Goal: Contribute content

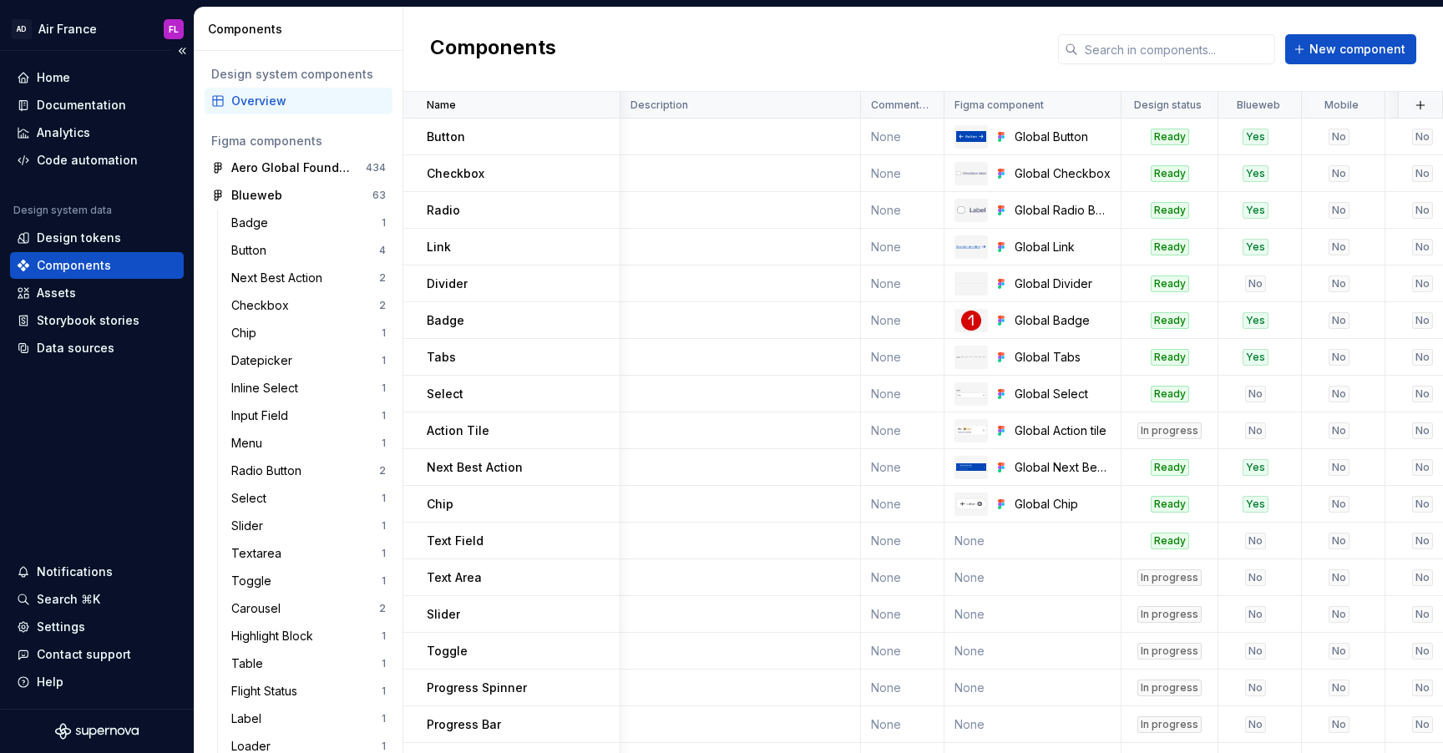
scroll to position [247, 213]
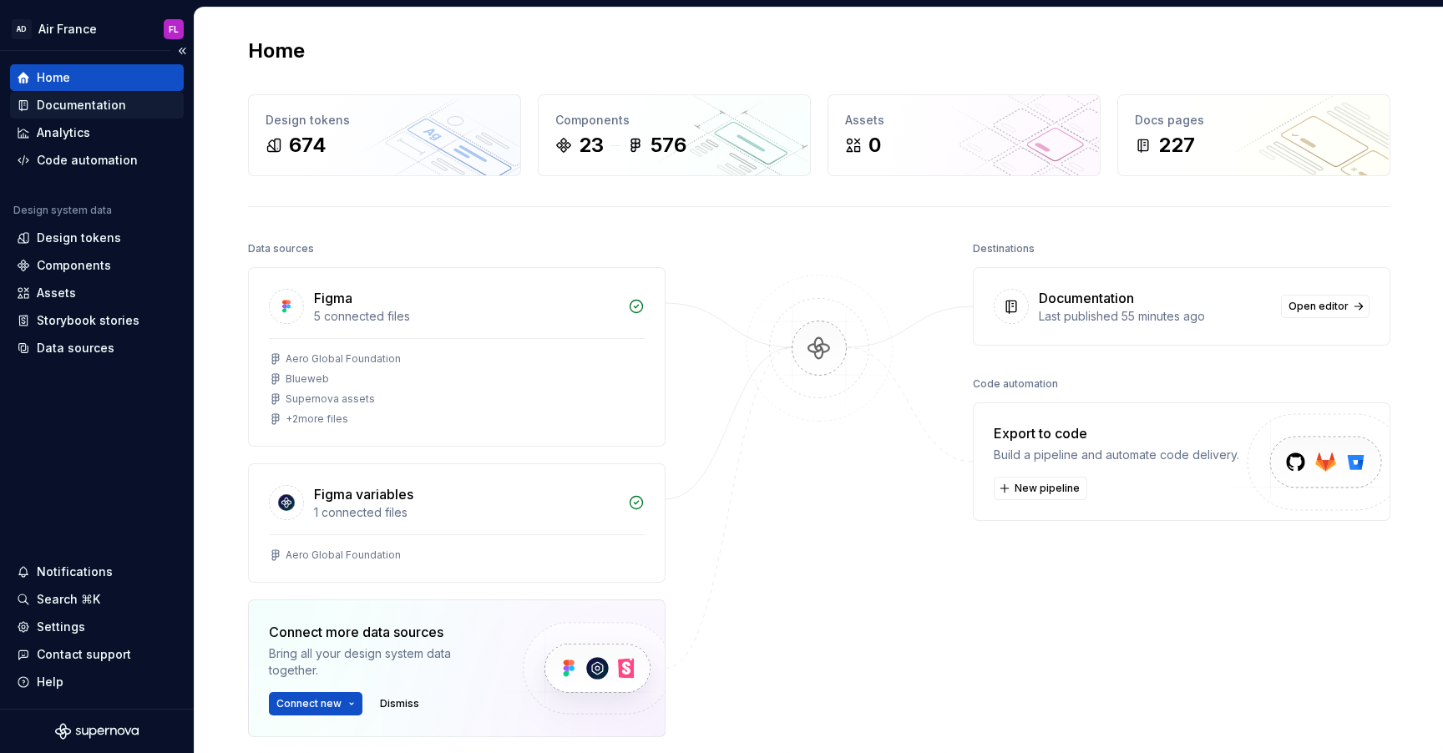
click at [88, 111] on div "Documentation" at bounding box center [81, 105] width 89 height 17
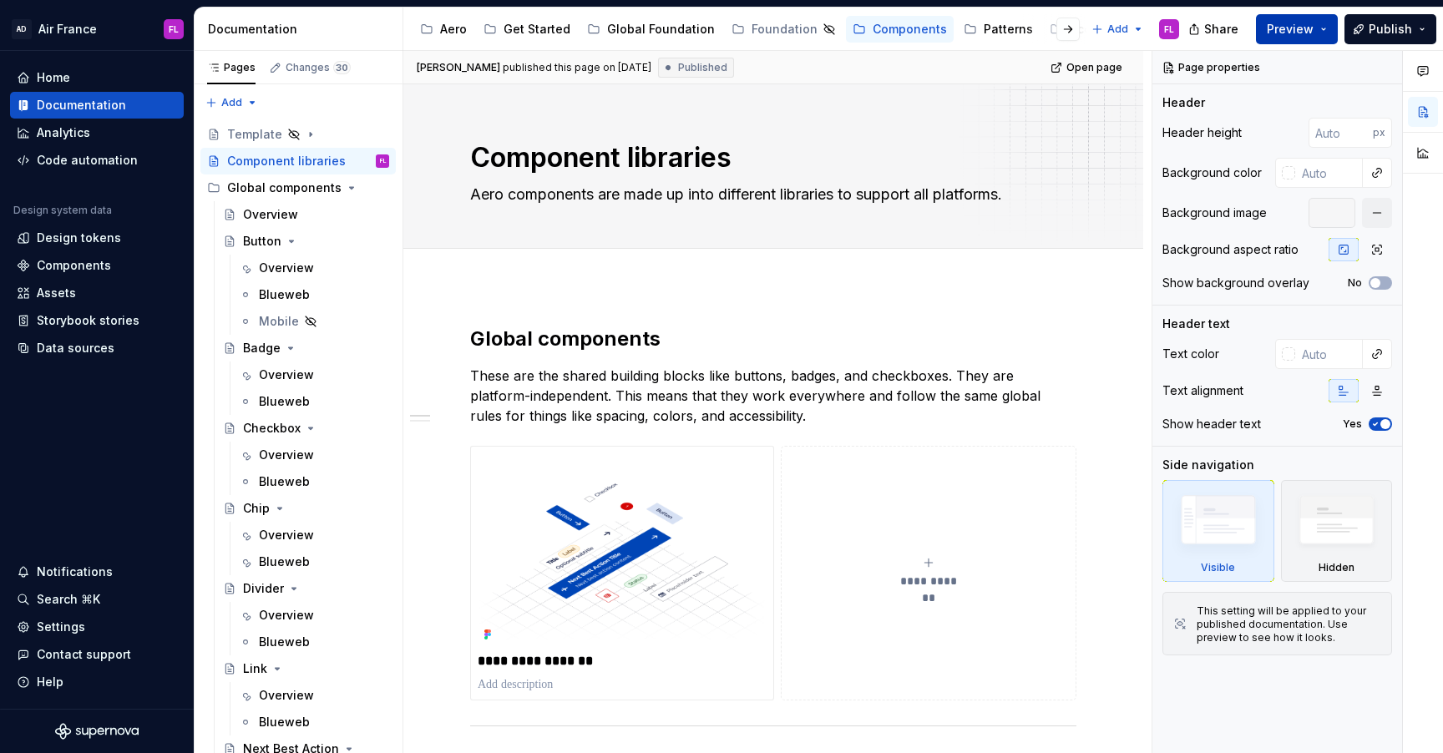
click at [1326, 32] on button "Preview" at bounding box center [1297, 29] width 82 height 30
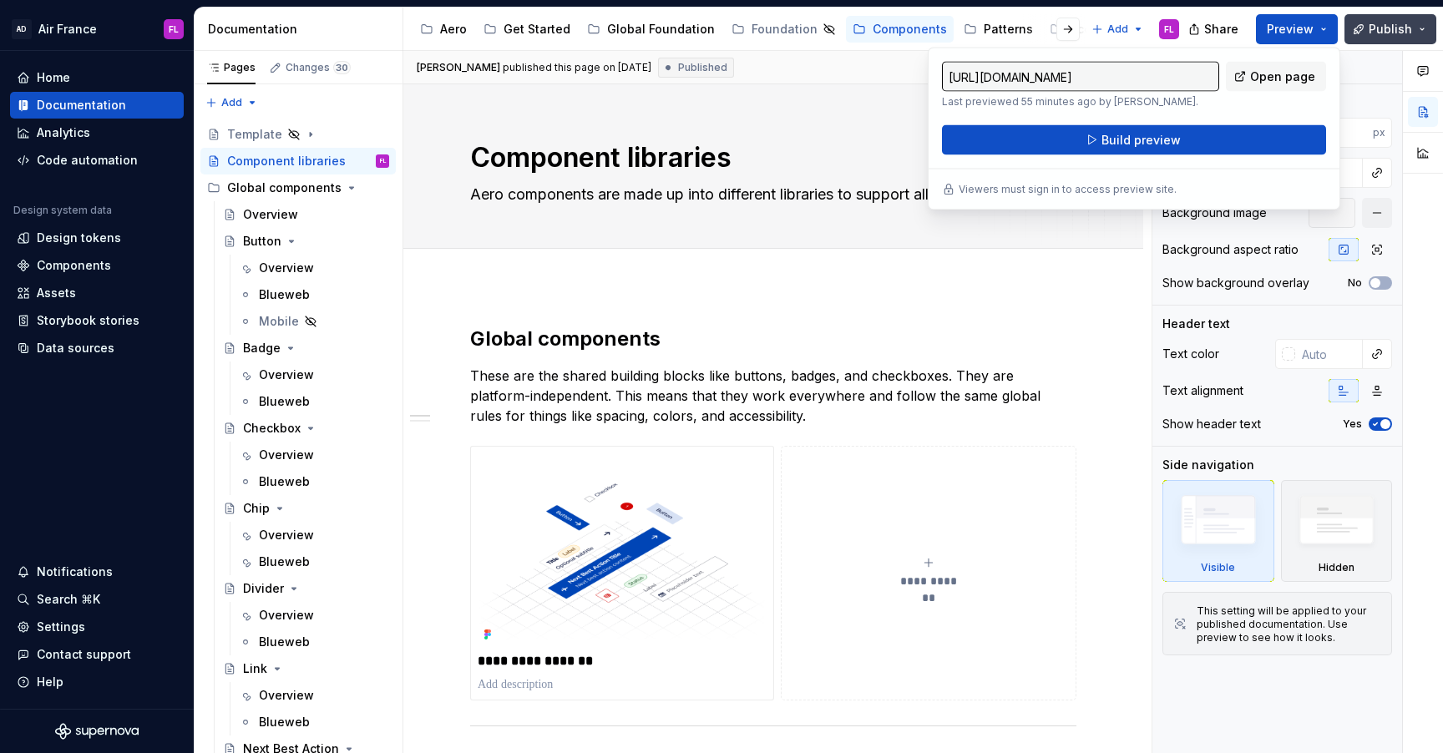
click at [1429, 37] on button "Publish" at bounding box center [1390, 29] width 92 height 30
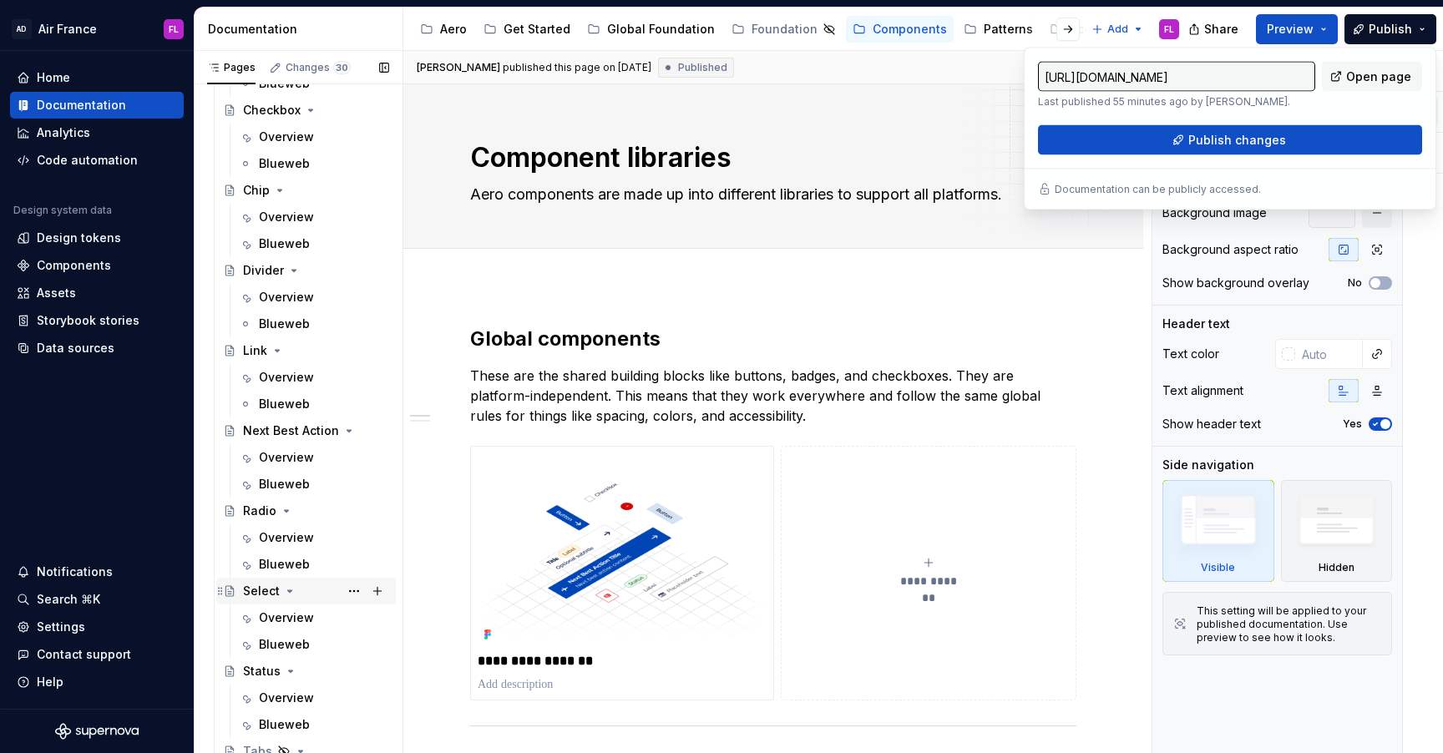
scroll to position [319, 0]
click at [257, 594] on div "Select" at bounding box center [261, 590] width 37 height 17
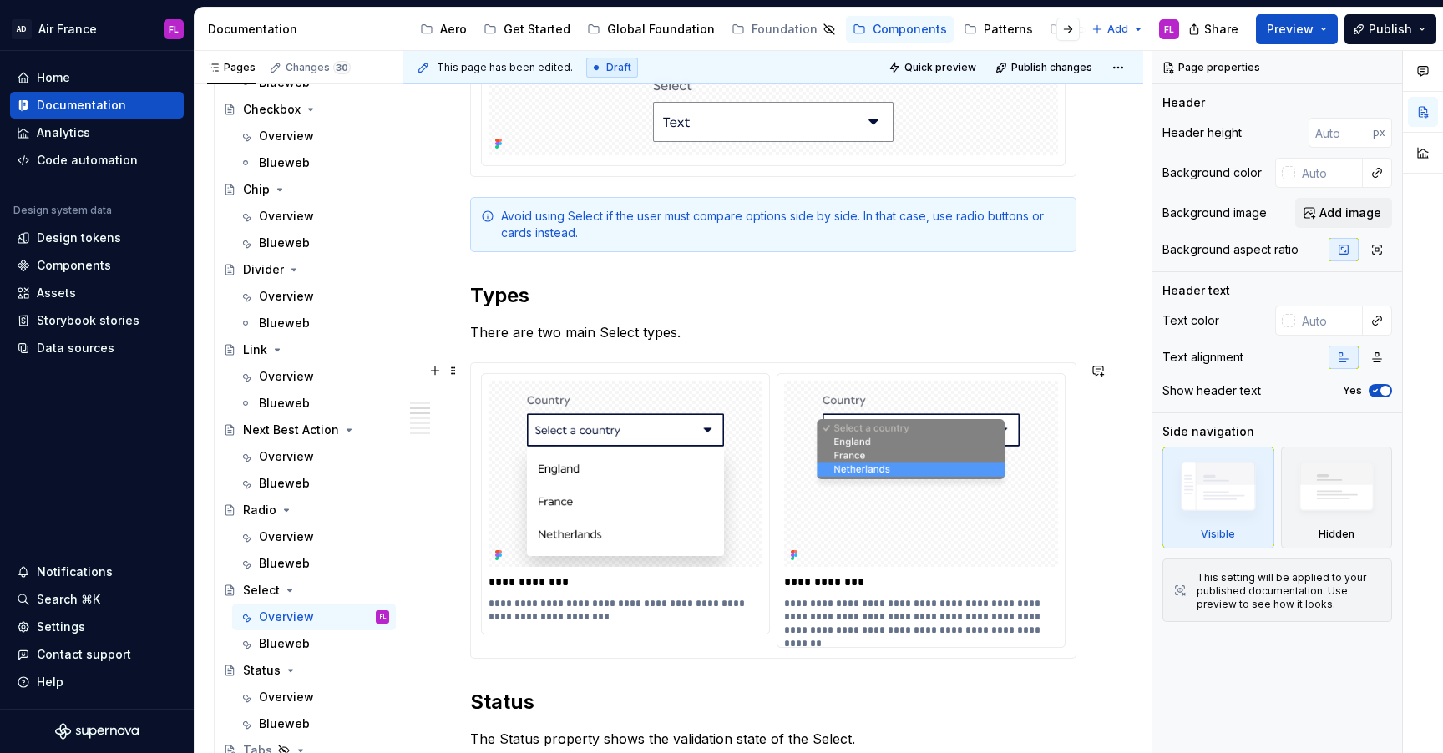
scroll to position [913, 0]
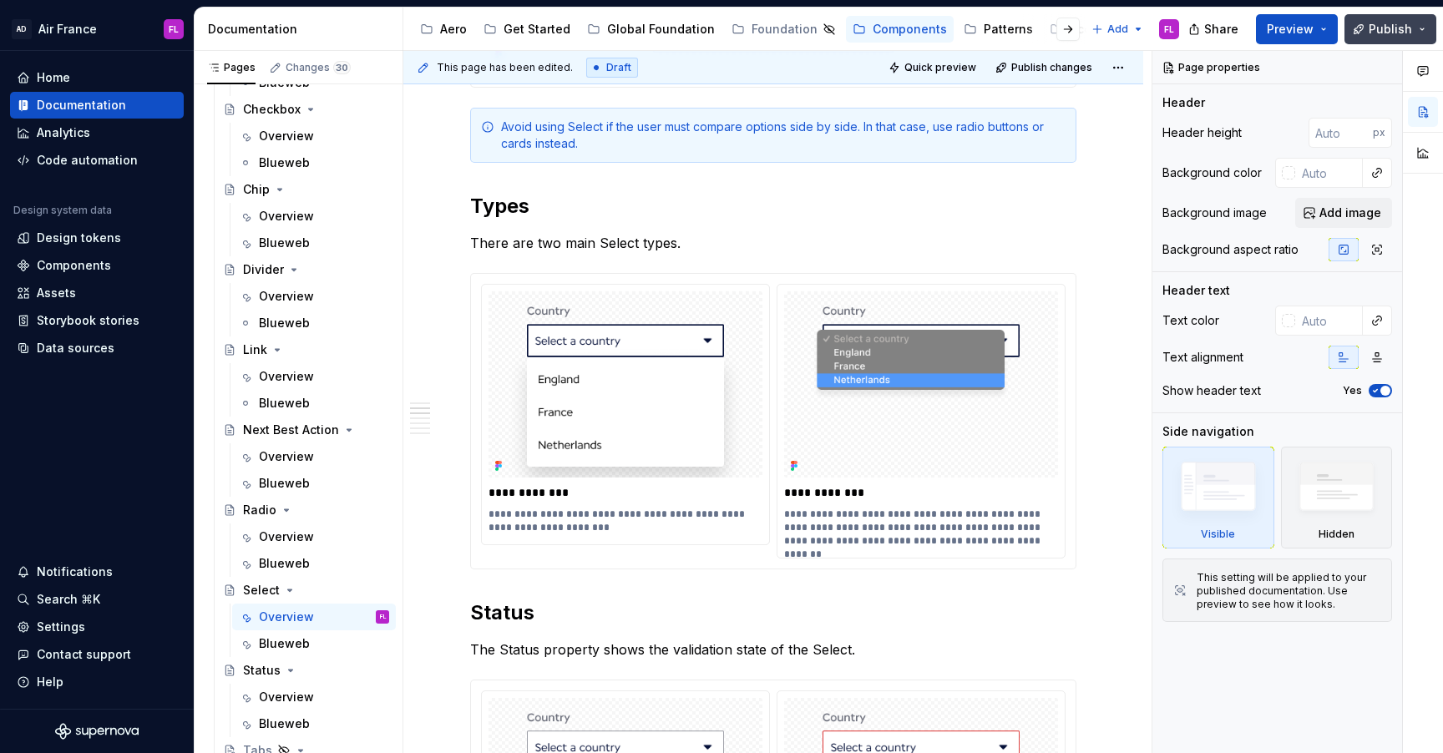
click at [1423, 29] on button "Publish" at bounding box center [1390, 29] width 92 height 30
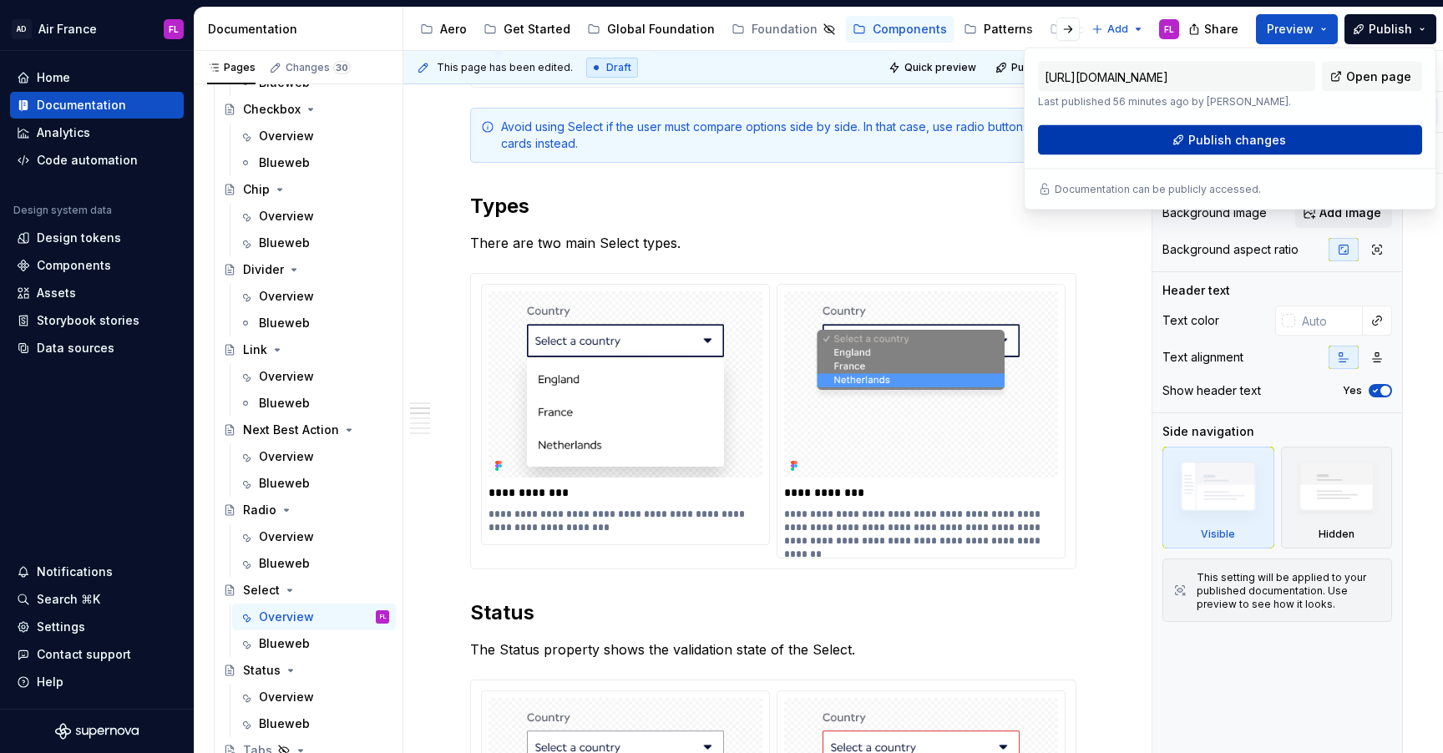
click at [1258, 144] on span "Publish changes" at bounding box center [1237, 140] width 98 height 17
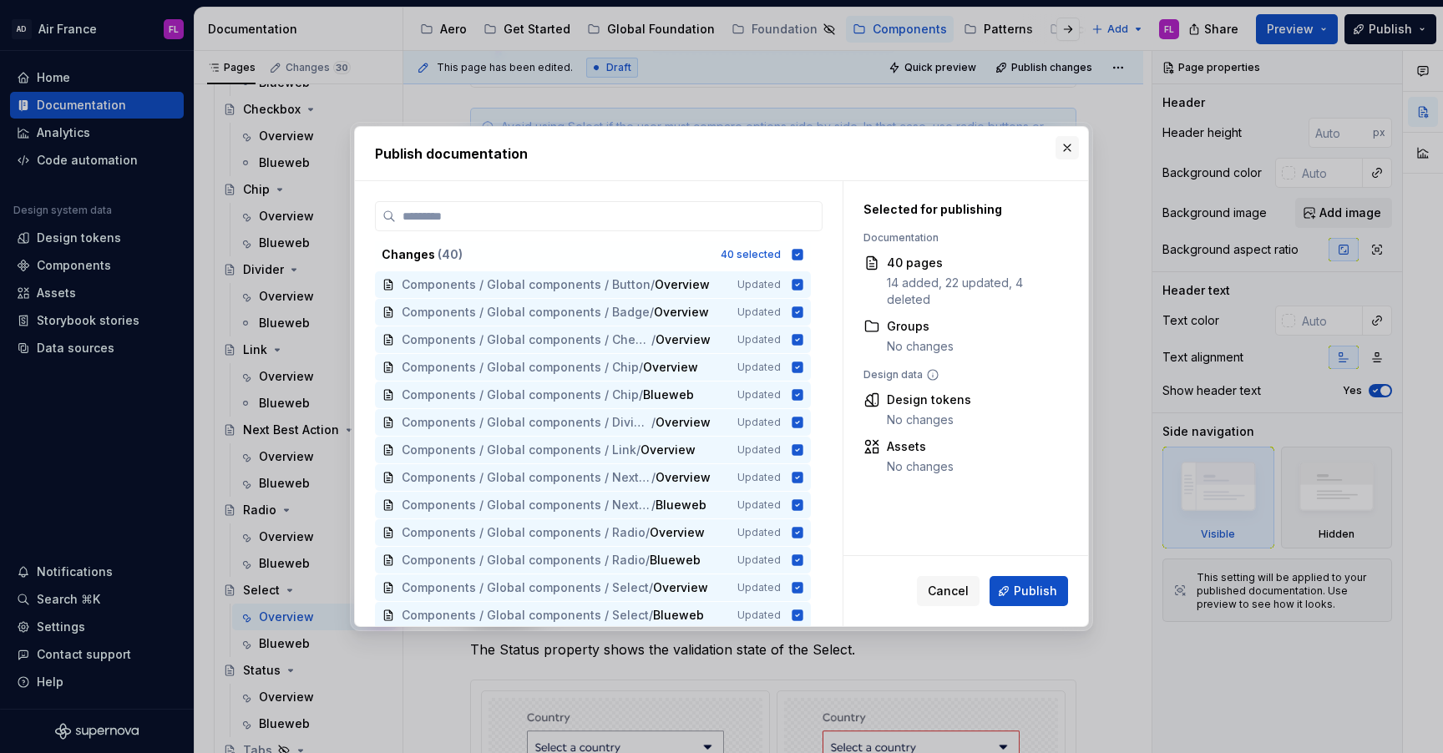
click at [1060, 152] on button "button" at bounding box center [1066, 147] width 23 height 23
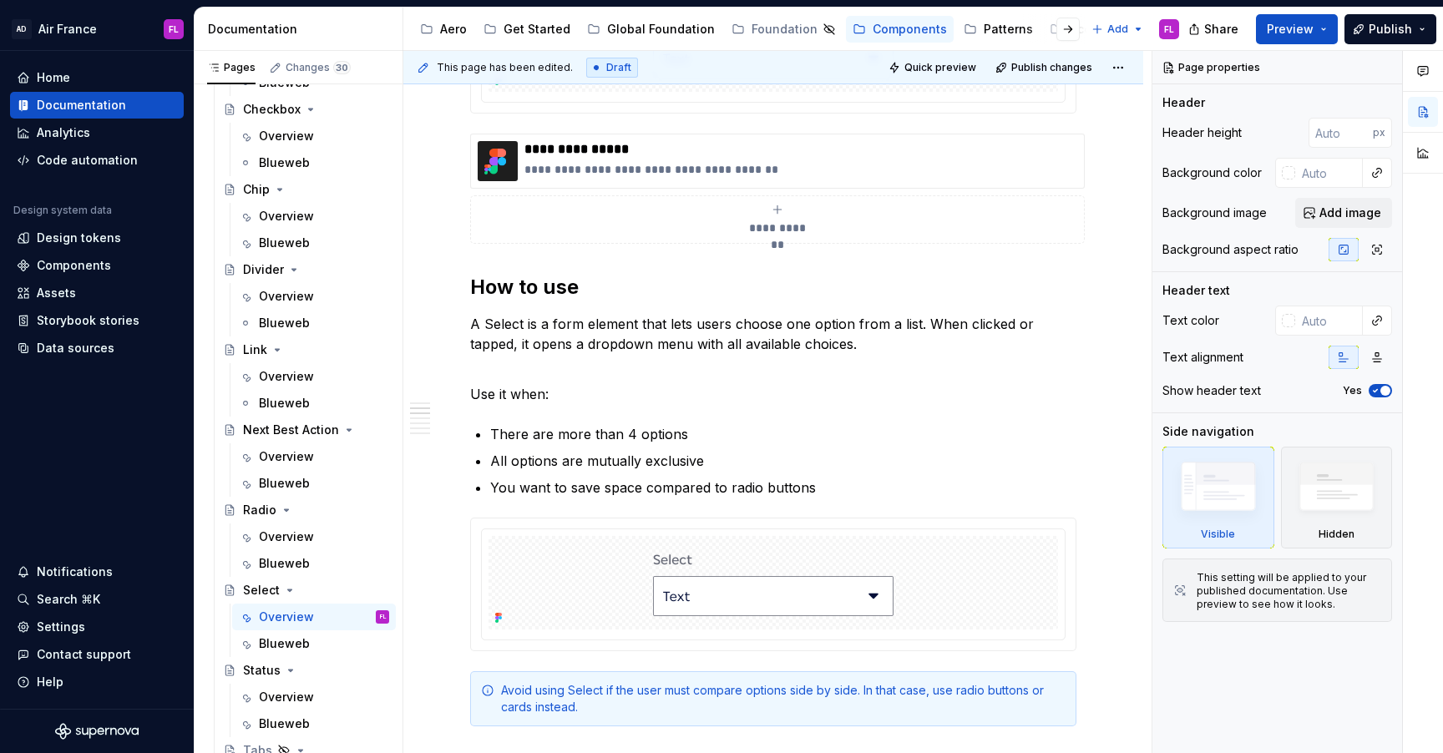
scroll to position [0, 0]
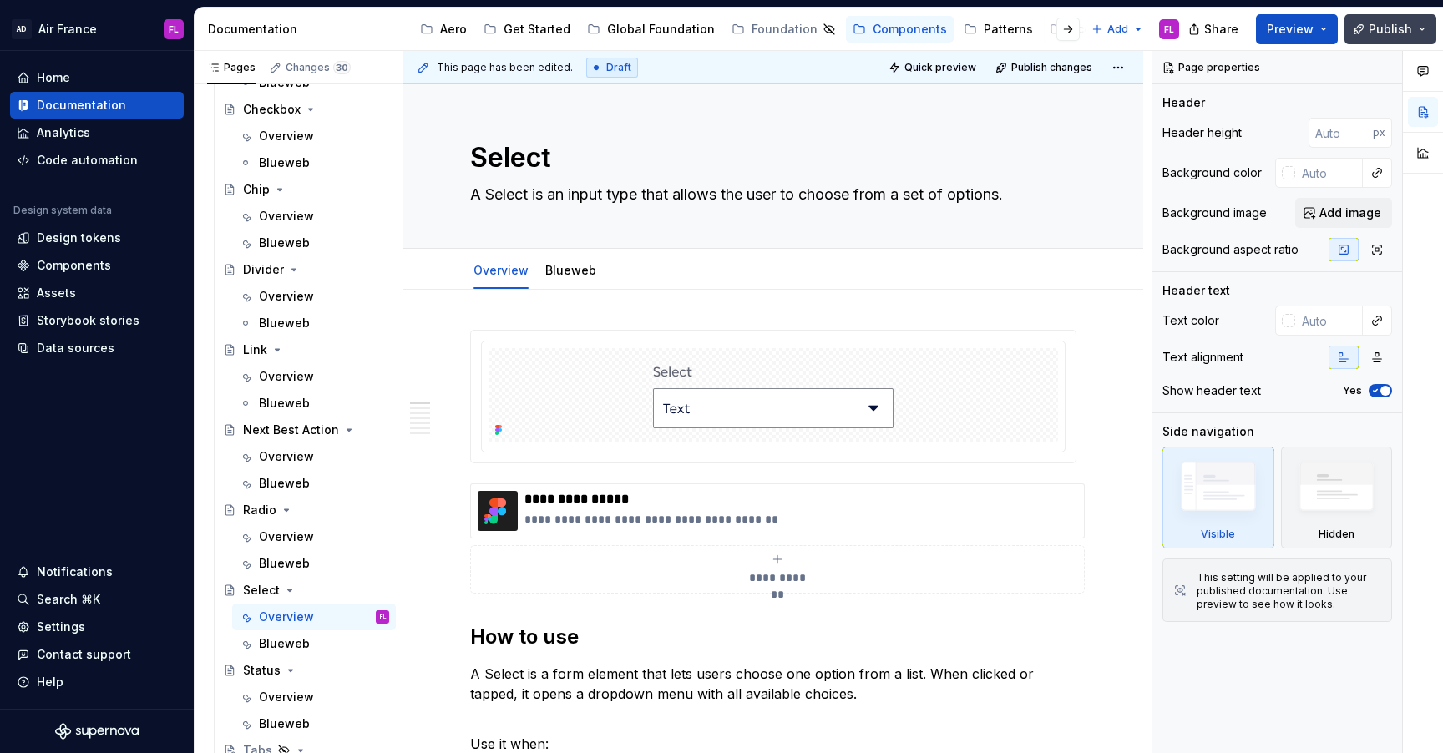
click at [1423, 28] on button "Publish" at bounding box center [1390, 29] width 92 height 30
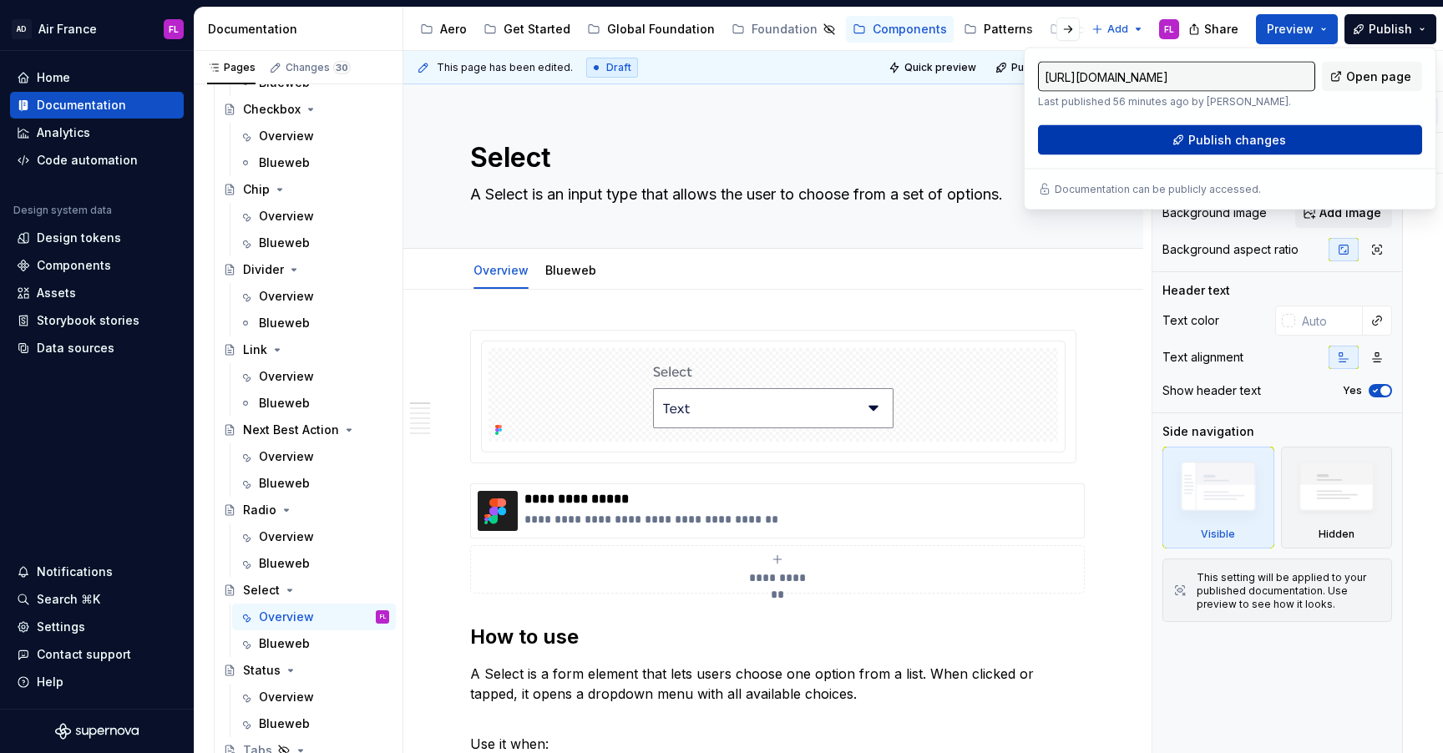
click at [1239, 140] on span "Publish changes" at bounding box center [1237, 140] width 98 height 17
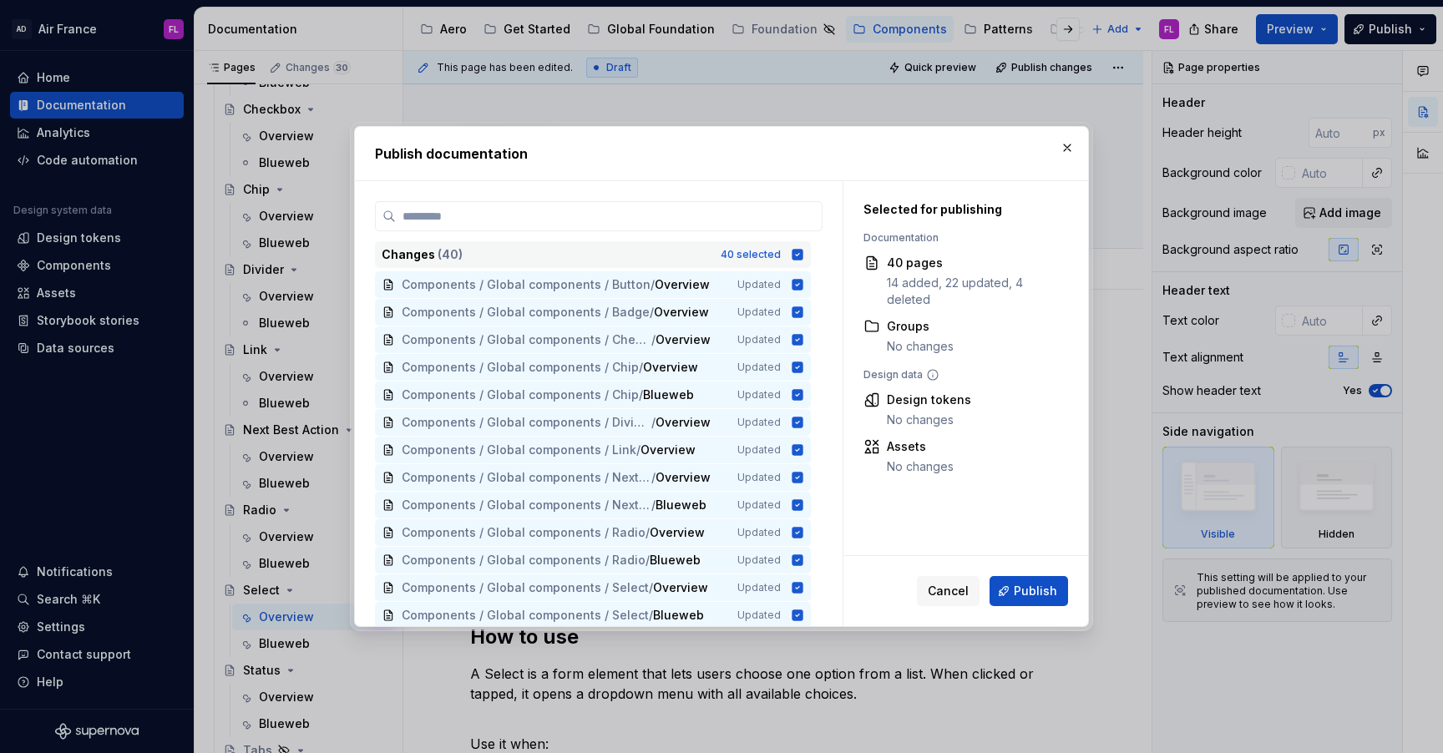
click at [803, 251] on icon at bounding box center [797, 254] width 11 height 11
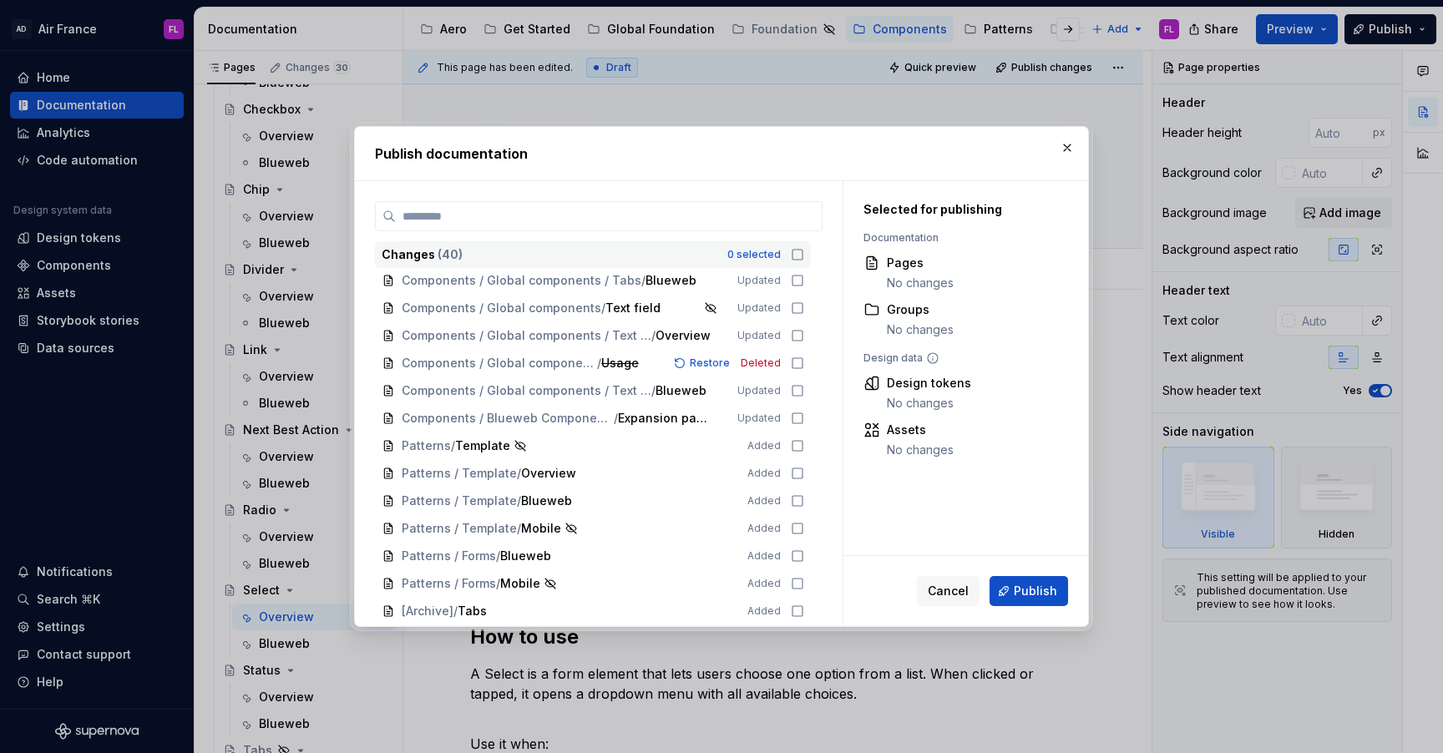
scroll to position [747, 0]
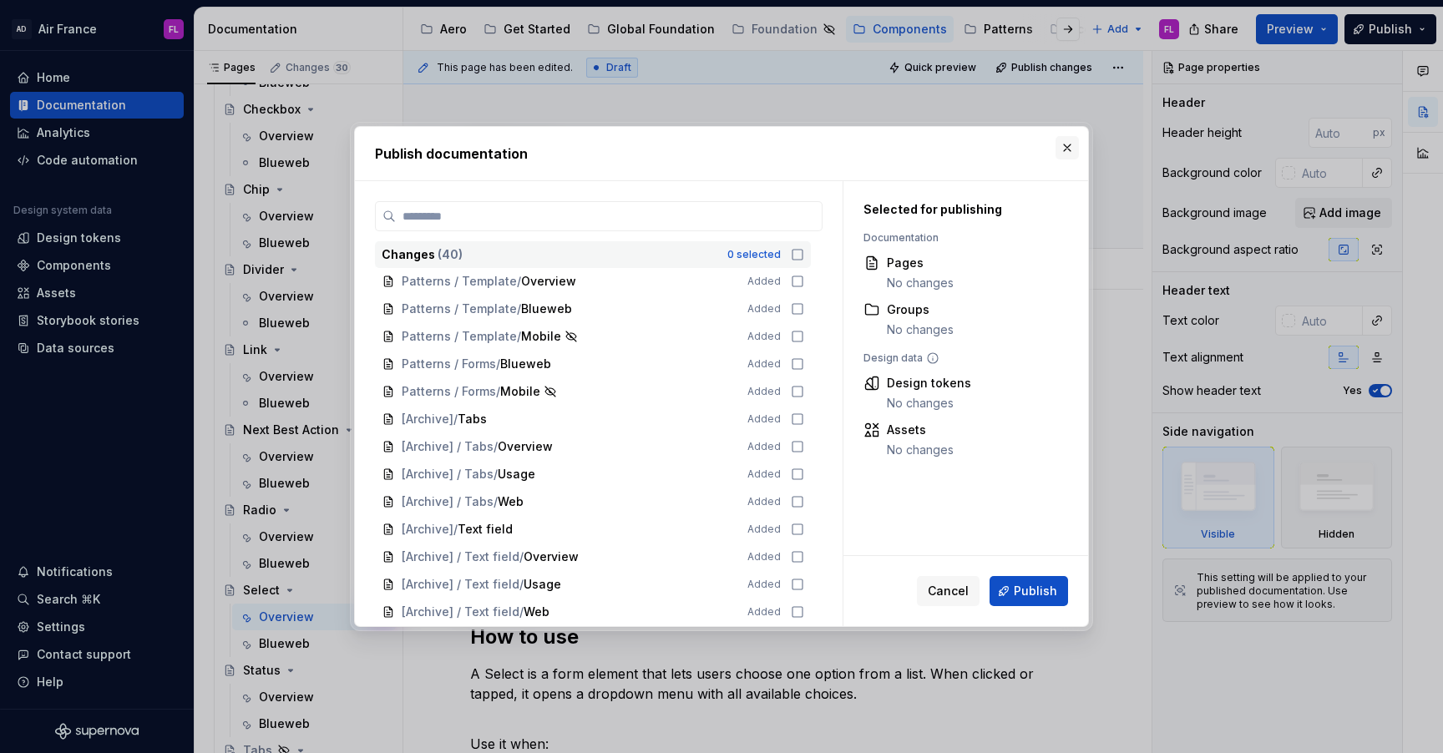
click at [1068, 148] on button "button" at bounding box center [1066, 147] width 23 height 23
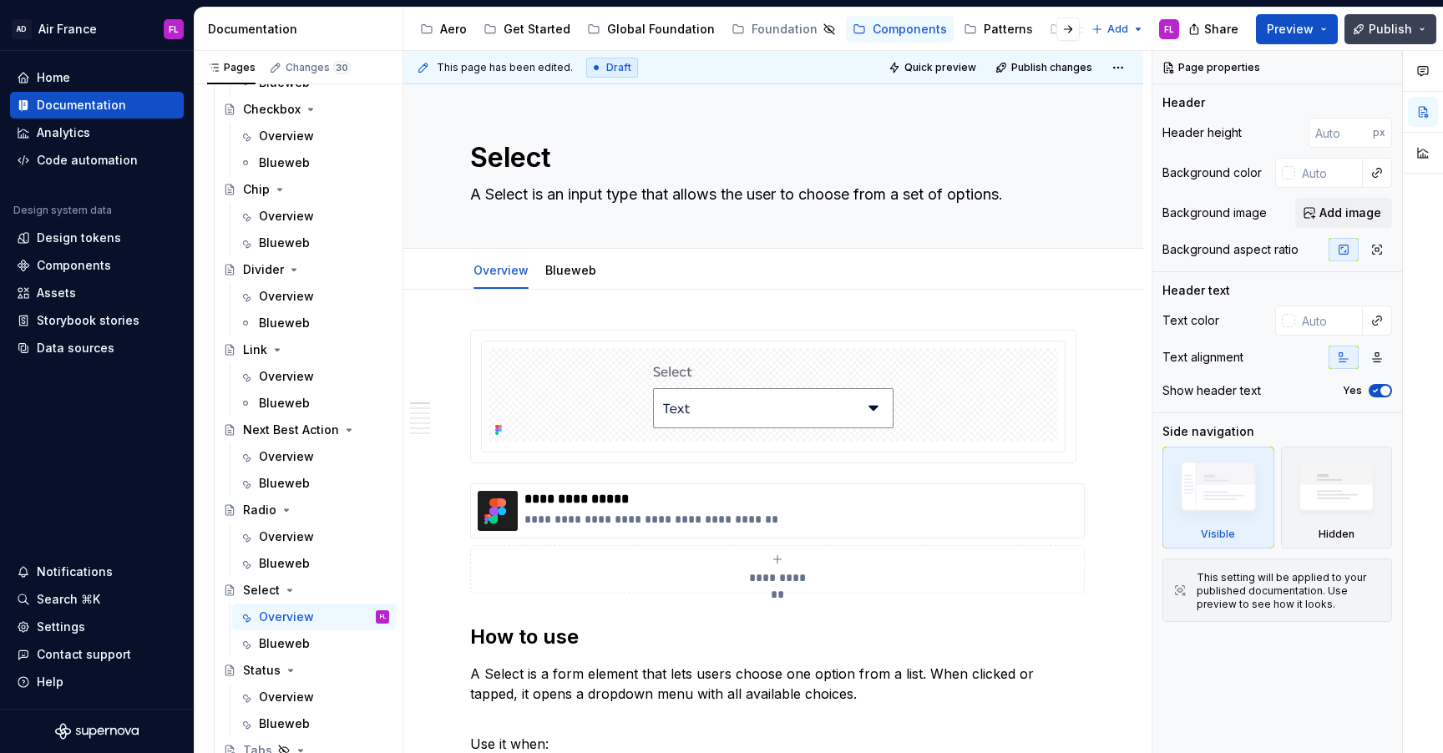
click at [1429, 22] on button "Publish" at bounding box center [1390, 29] width 92 height 30
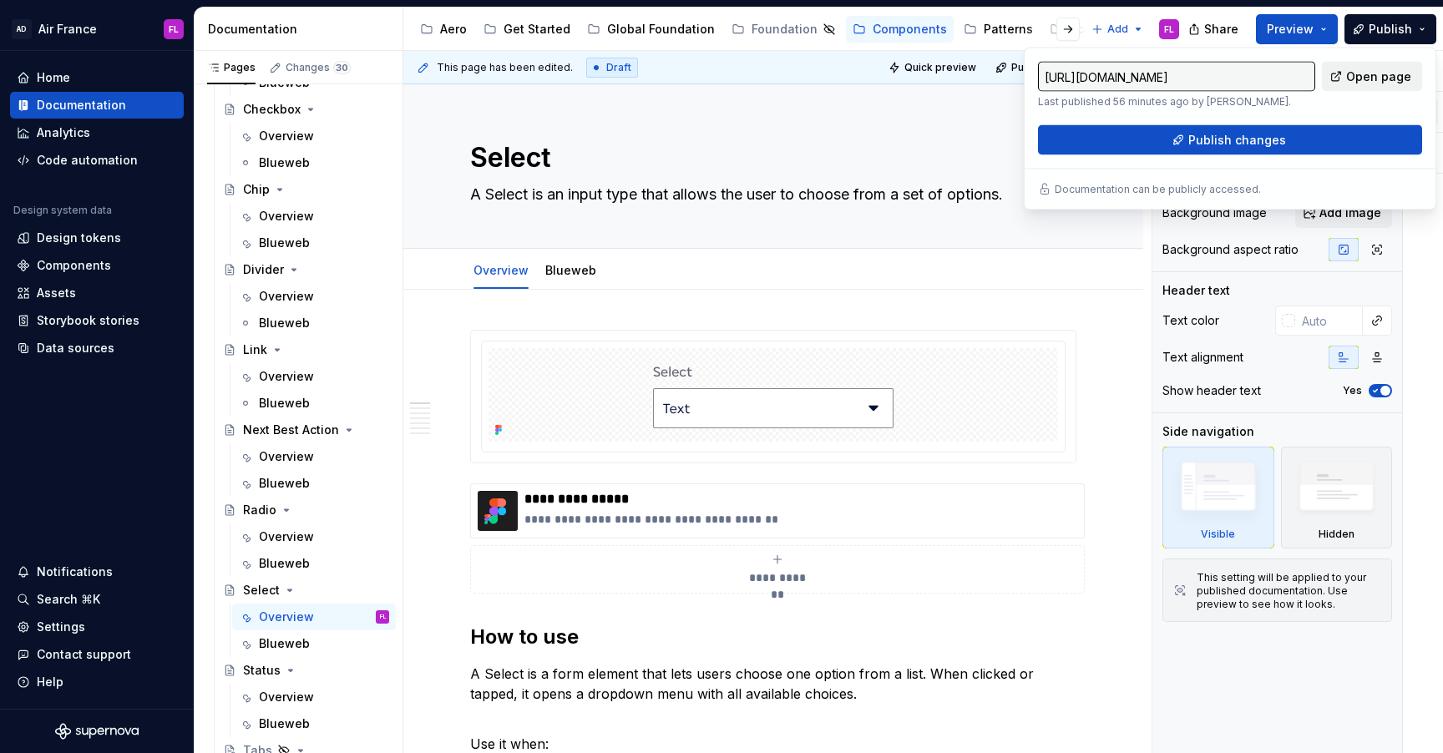
click at [1343, 78] on link "Open page" at bounding box center [1372, 77] width 100 height 30
click at [1130, 266] on div "Overview Blueweb Add tab" at bounding box center [773, 269] width 740 height 41
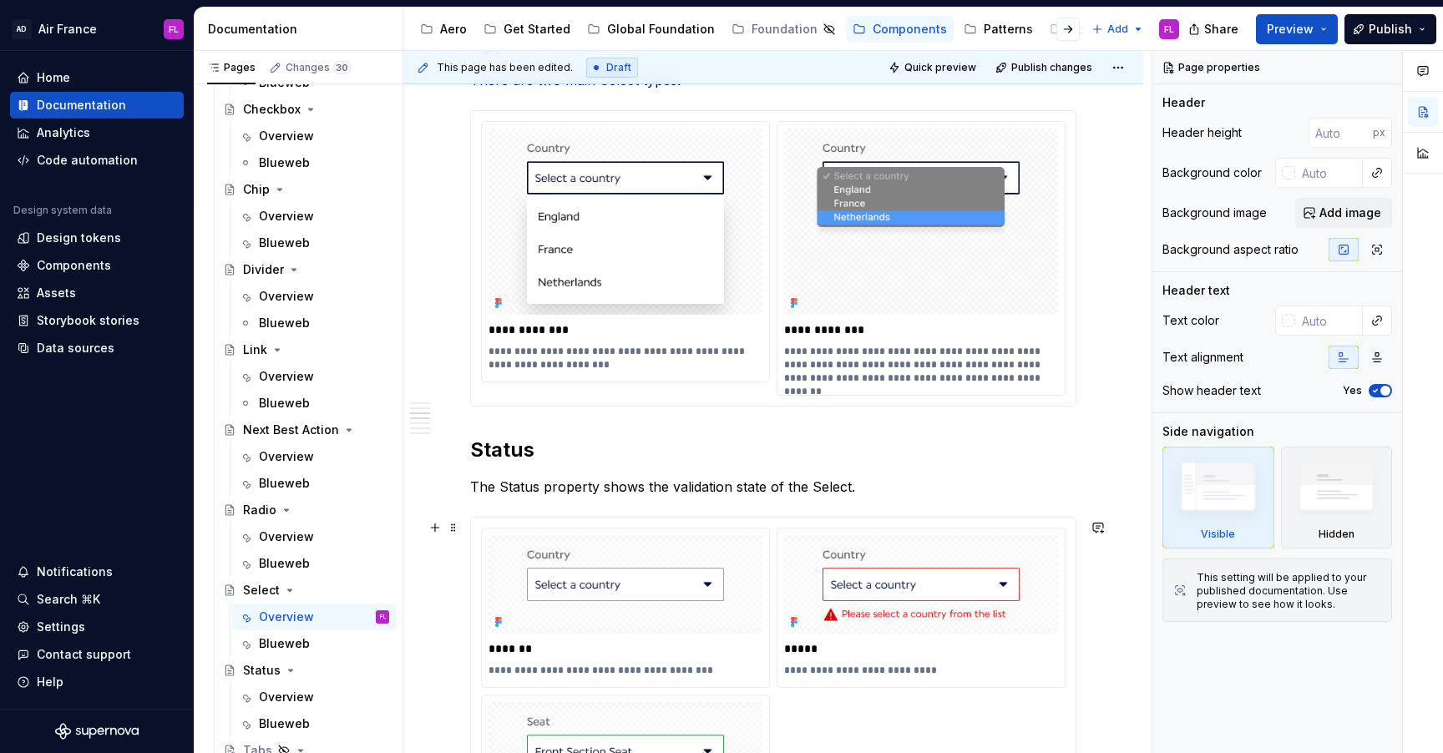
scroll to position [1305, 0]
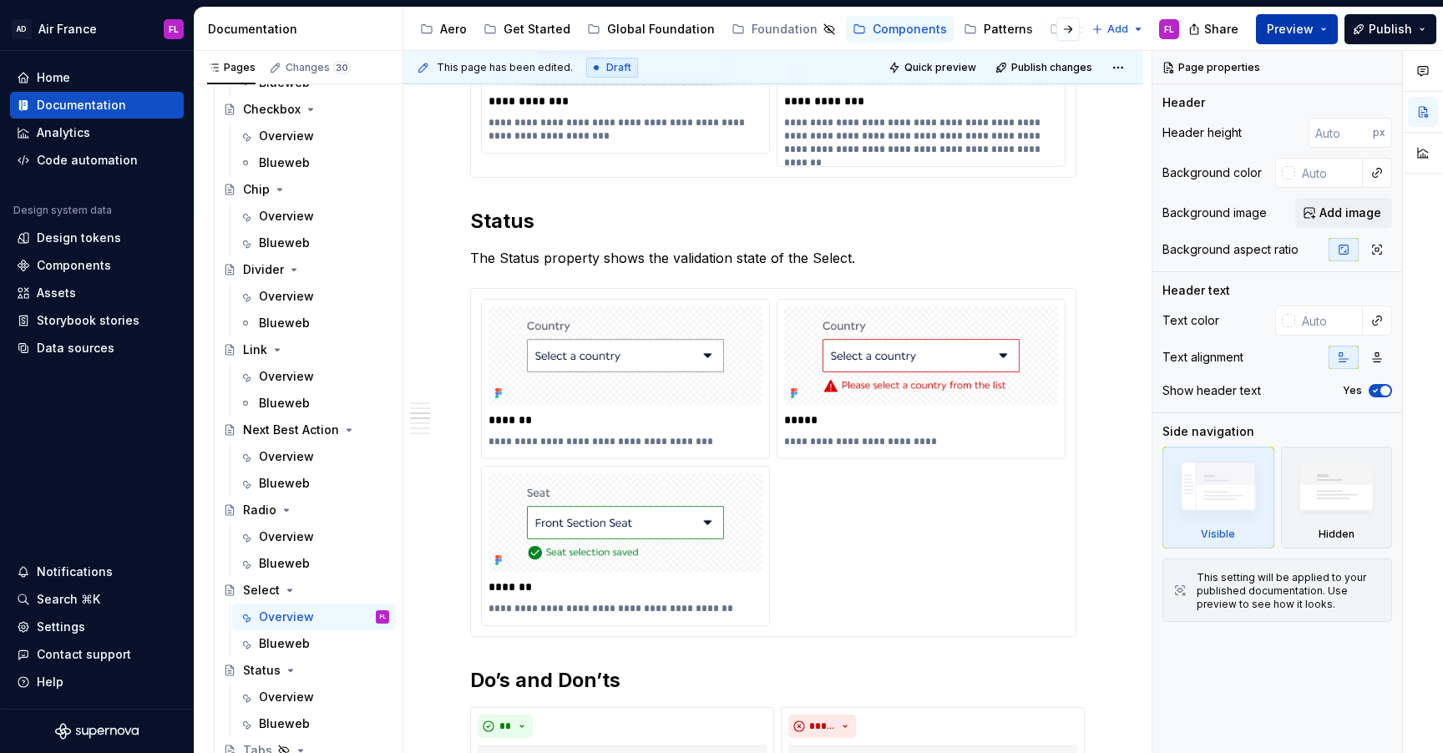
click at [1324, 23] on button "Preview" at bounding box center [1297, 29] width 82 height 30
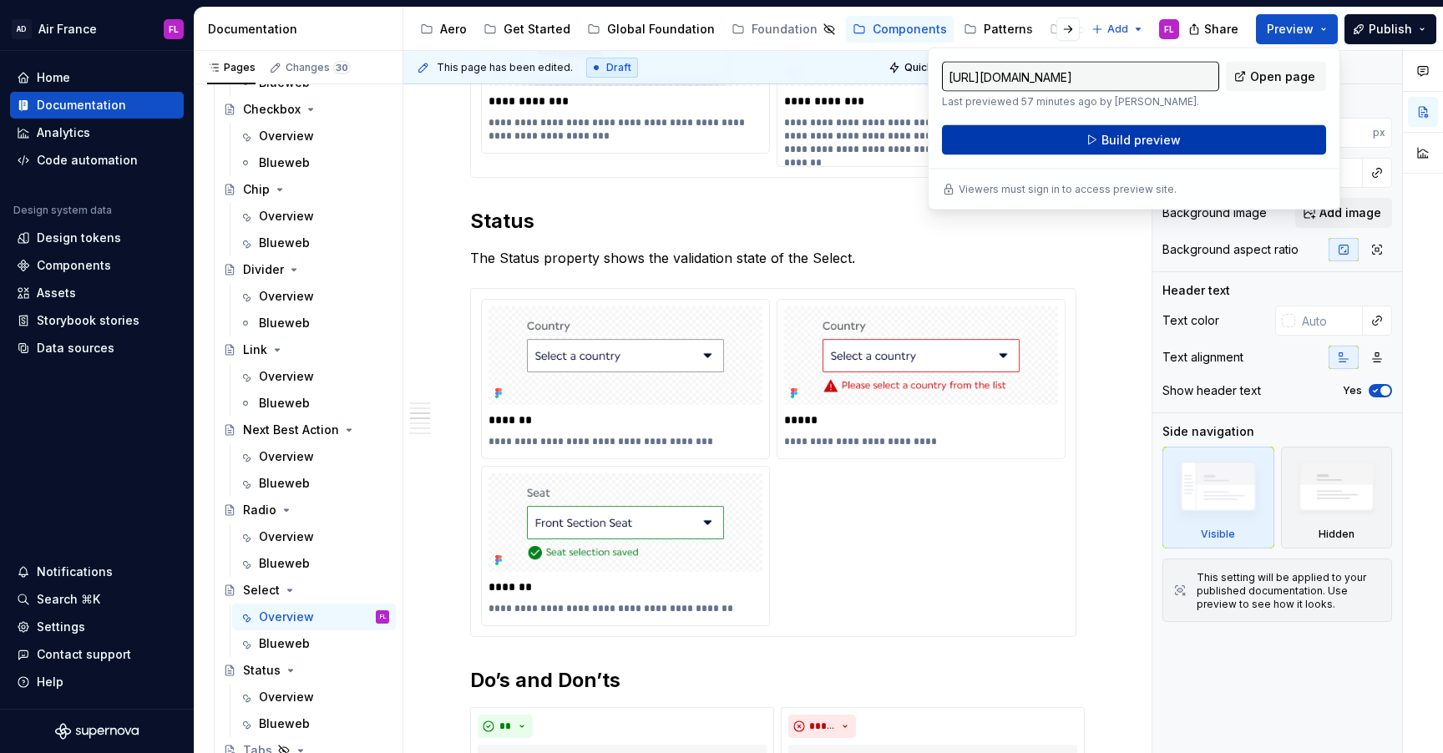
click at [1240, 131] on button "Build preview" at bounding box center [1134, 140] width 384 height 30
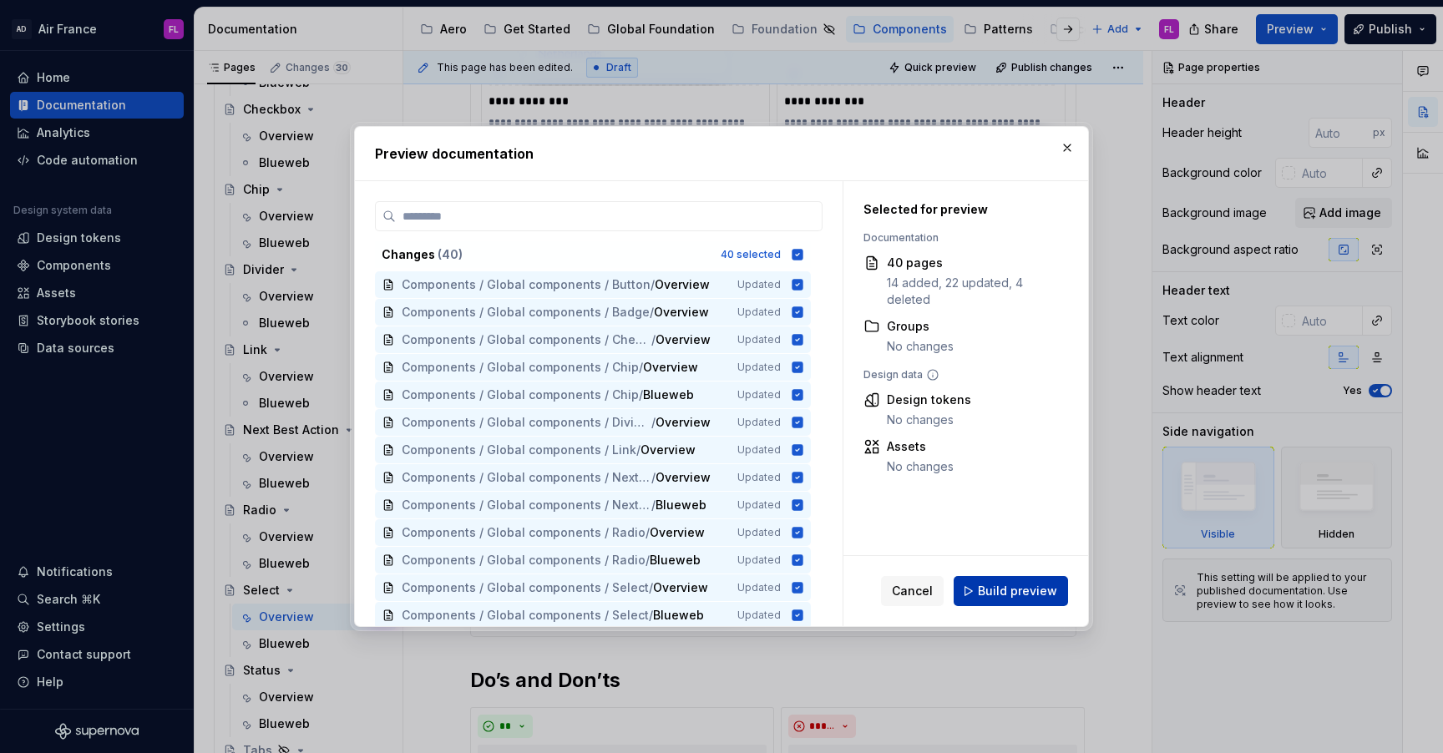
click at [1015, 588] on span "Build preview" at bounding box center [1017, 591] width 79 height 17
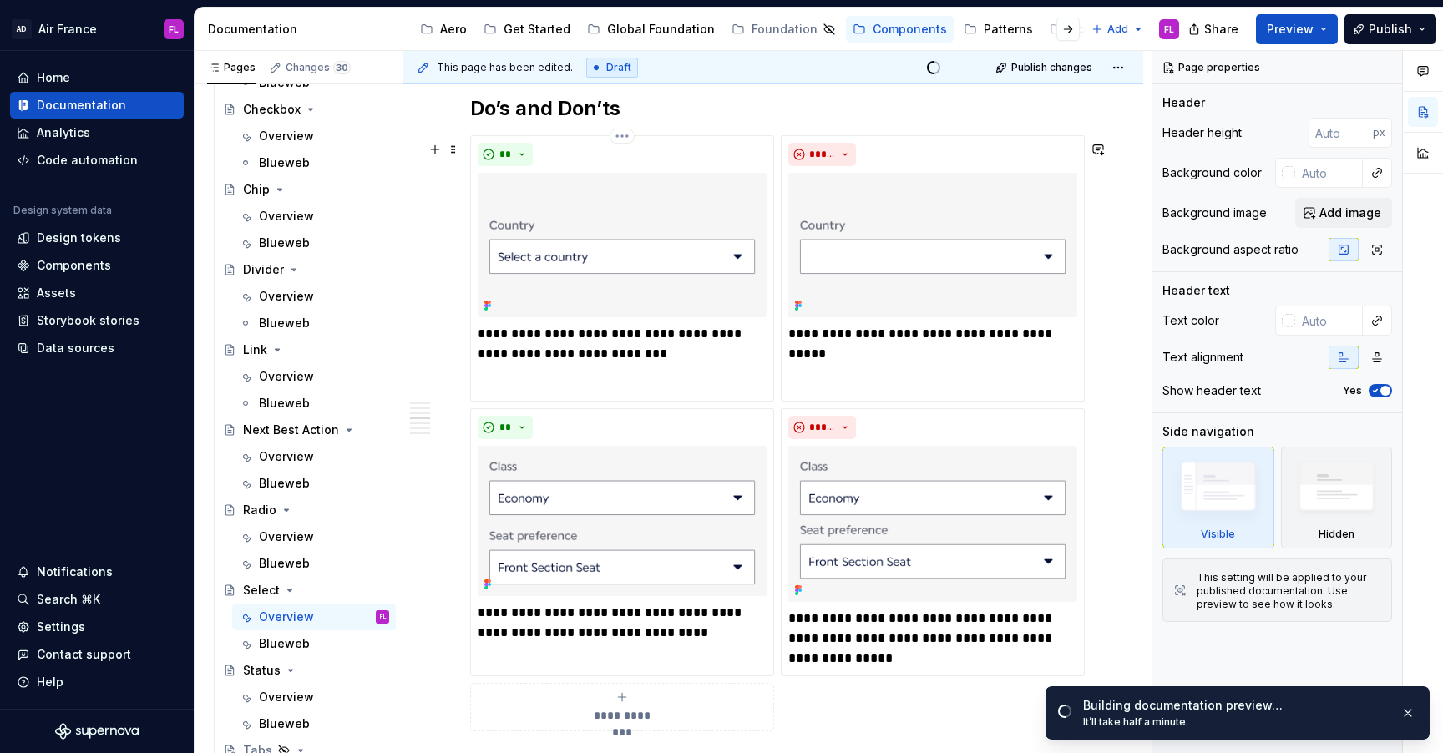
scroll to position [1894, 0]
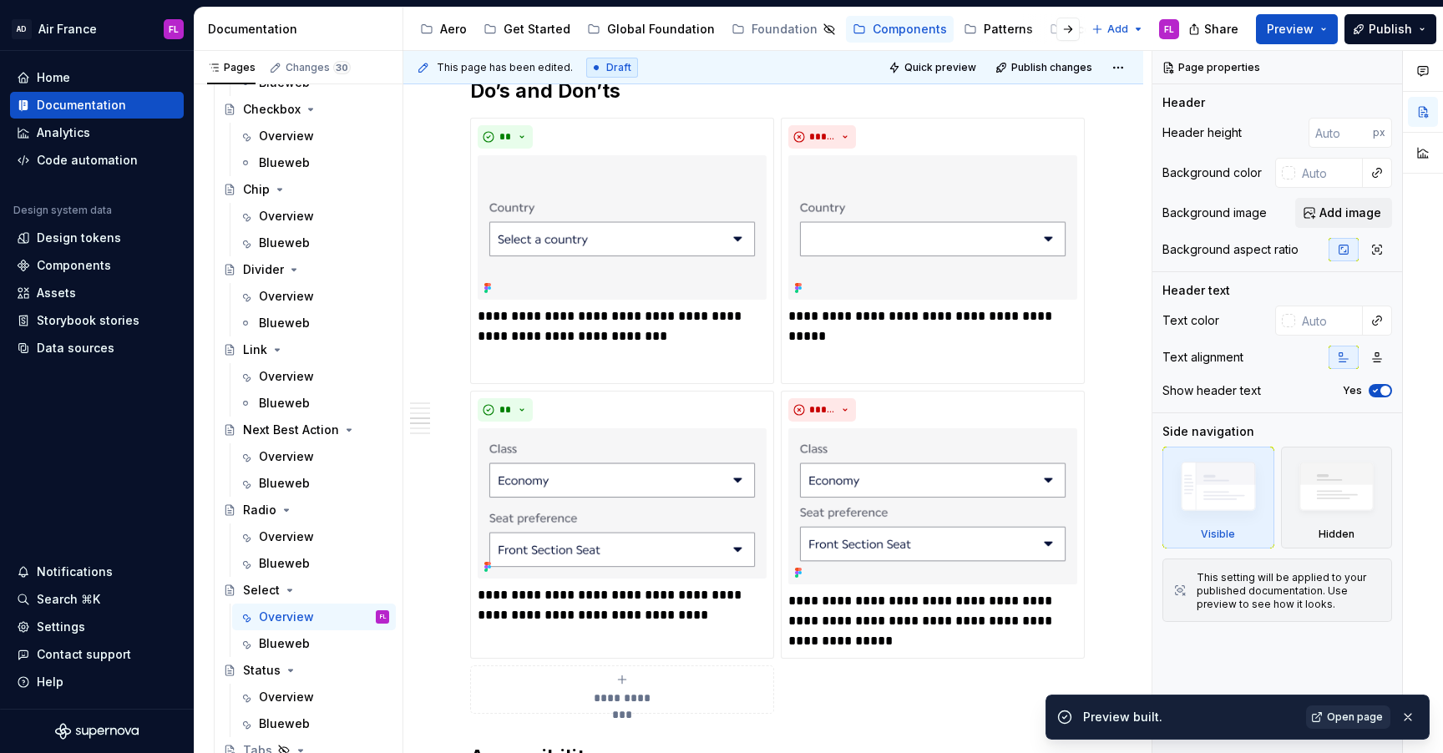
click at [1329, 723] on link "Open page" at bounding box center [1348, 716] width 84 height 23
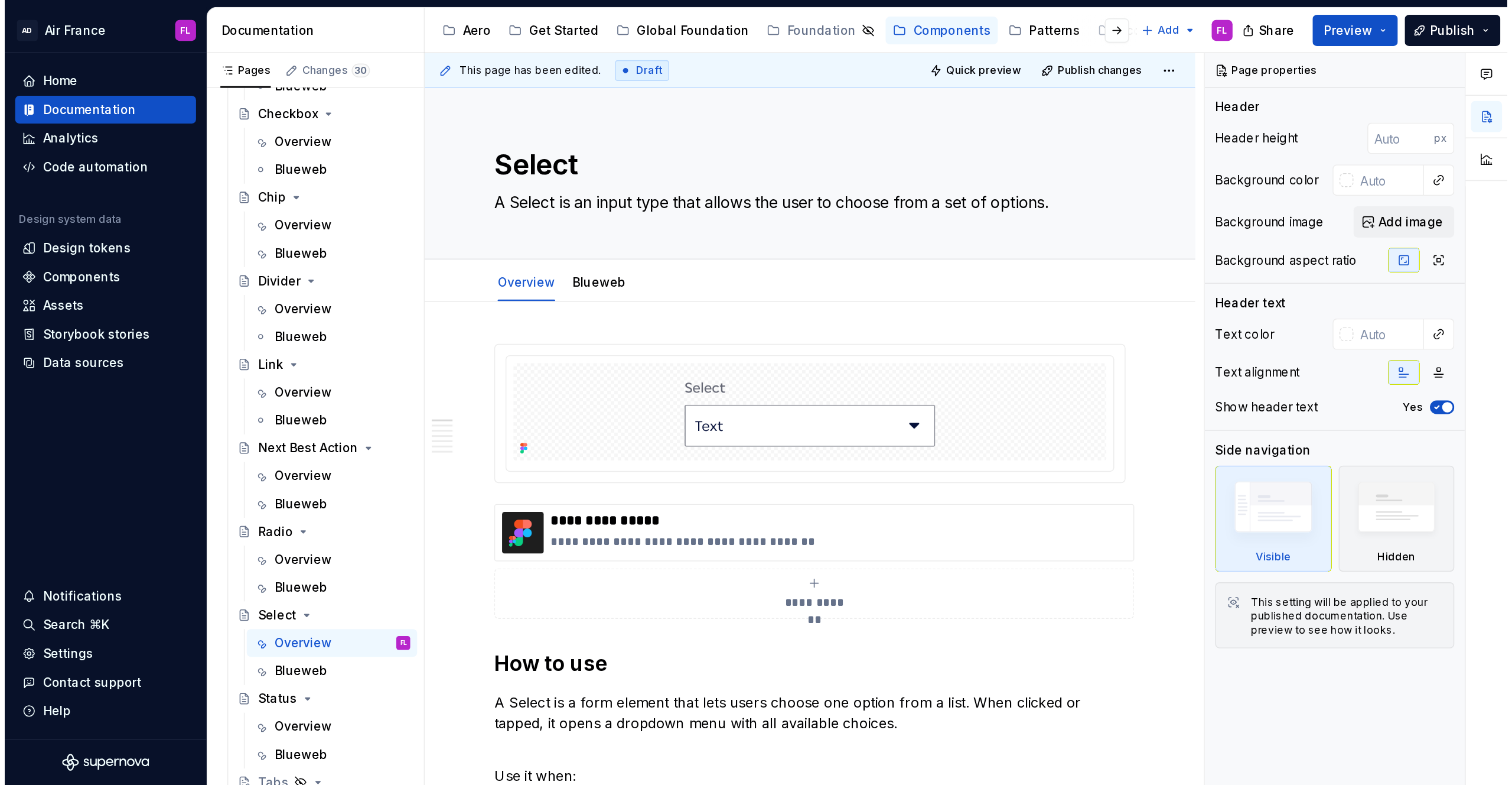
scroll to position [226, 0]
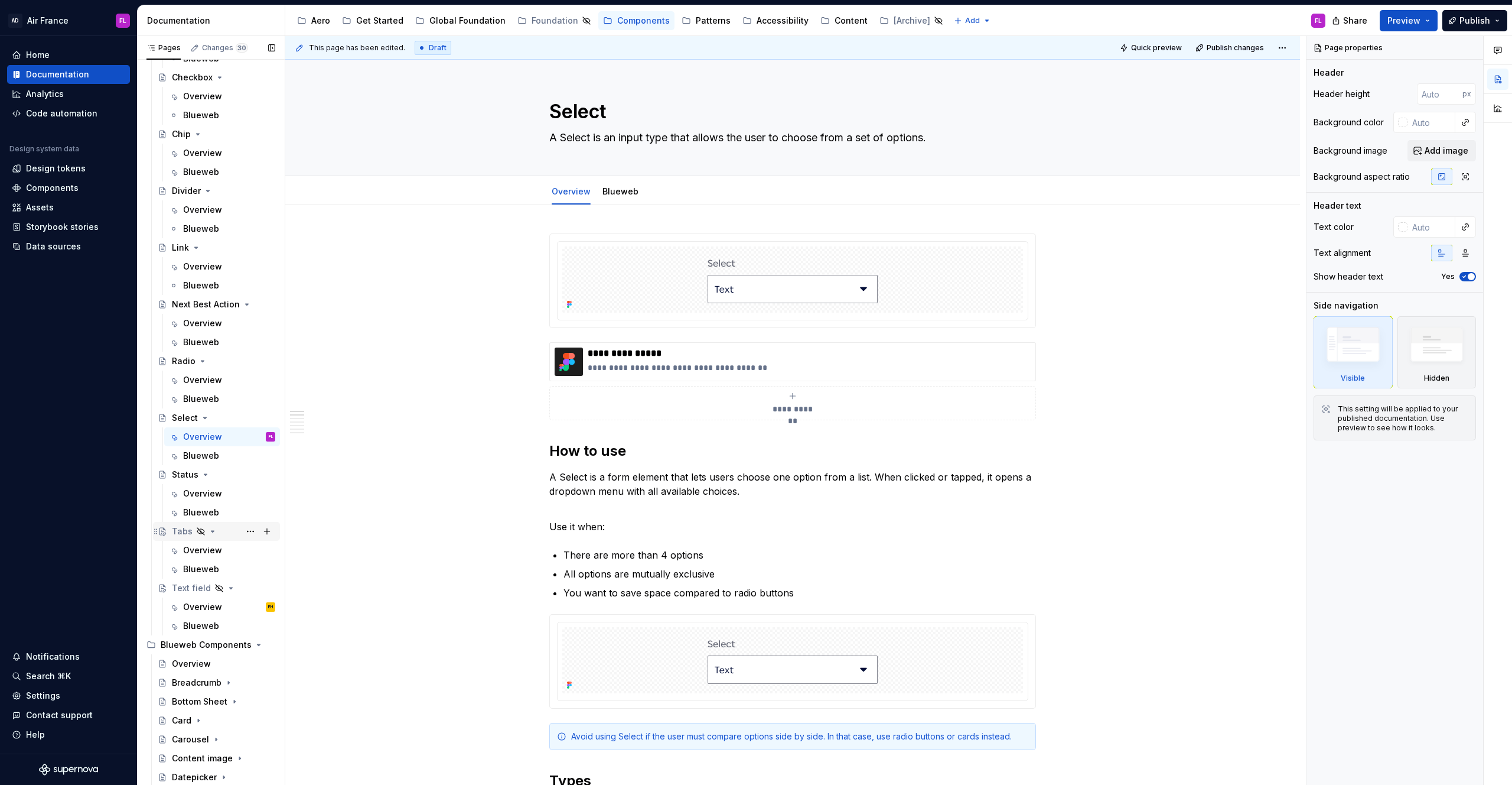
click at [170, 529] on div "Tabs" at bounding box center [217, 531] width 117 height 16
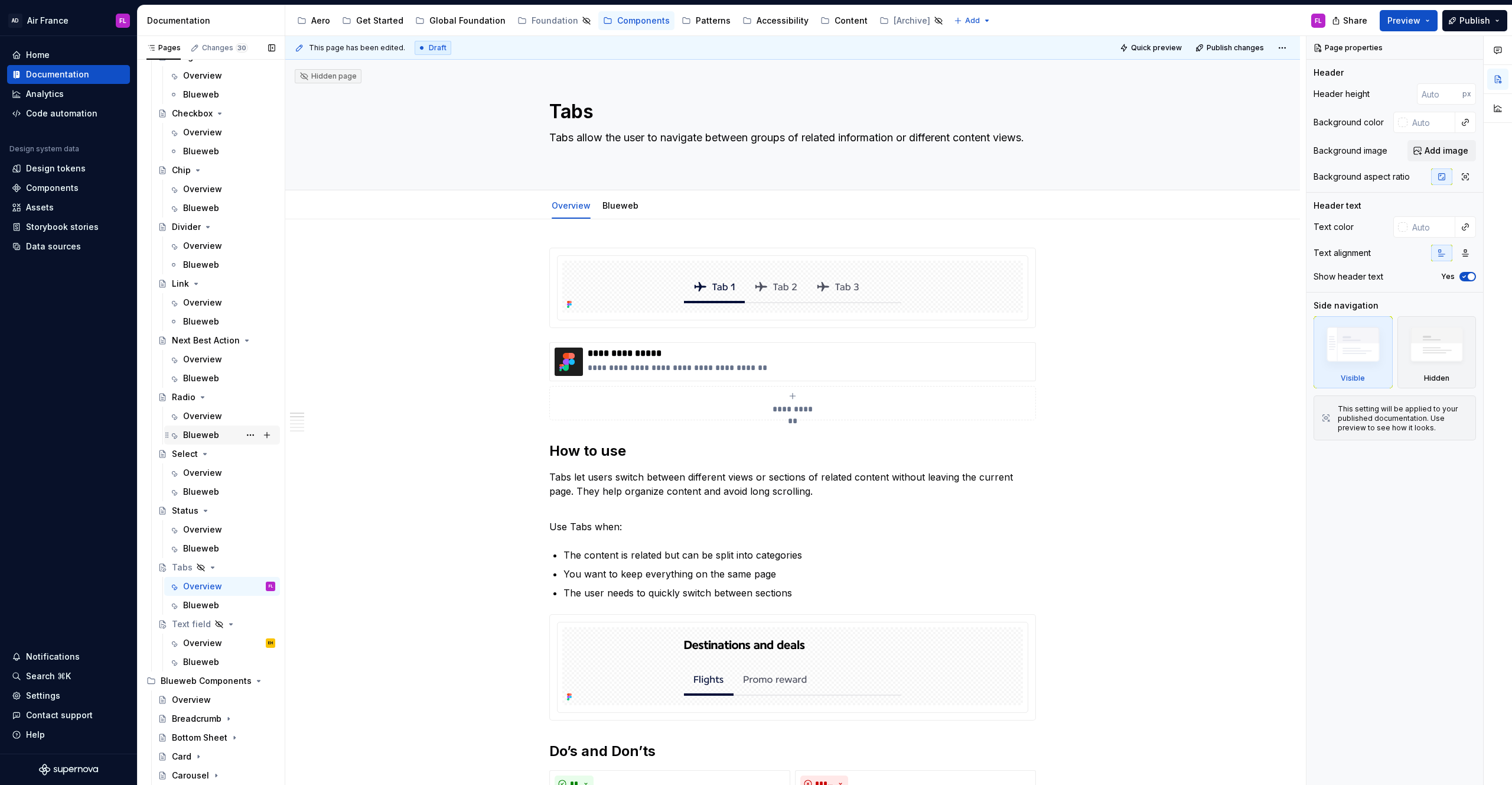
scroll to position [198, 0]
click at [184, 532] on div "Text field" at bounding box center [191, 616] width 39 height 12
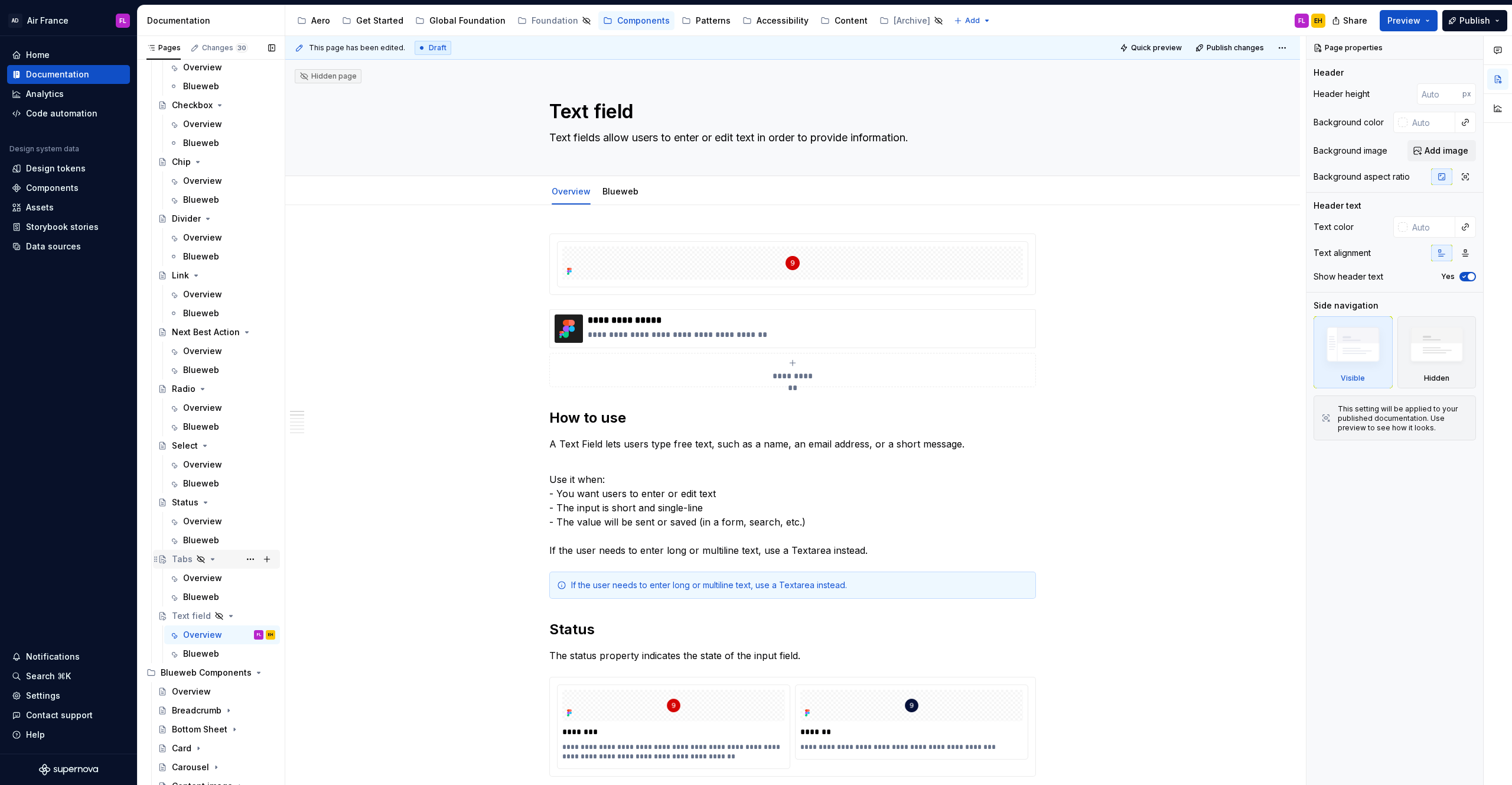
click at [172, 532] on div "Tabs" at bounding box center [182, 558] width 21 height 12
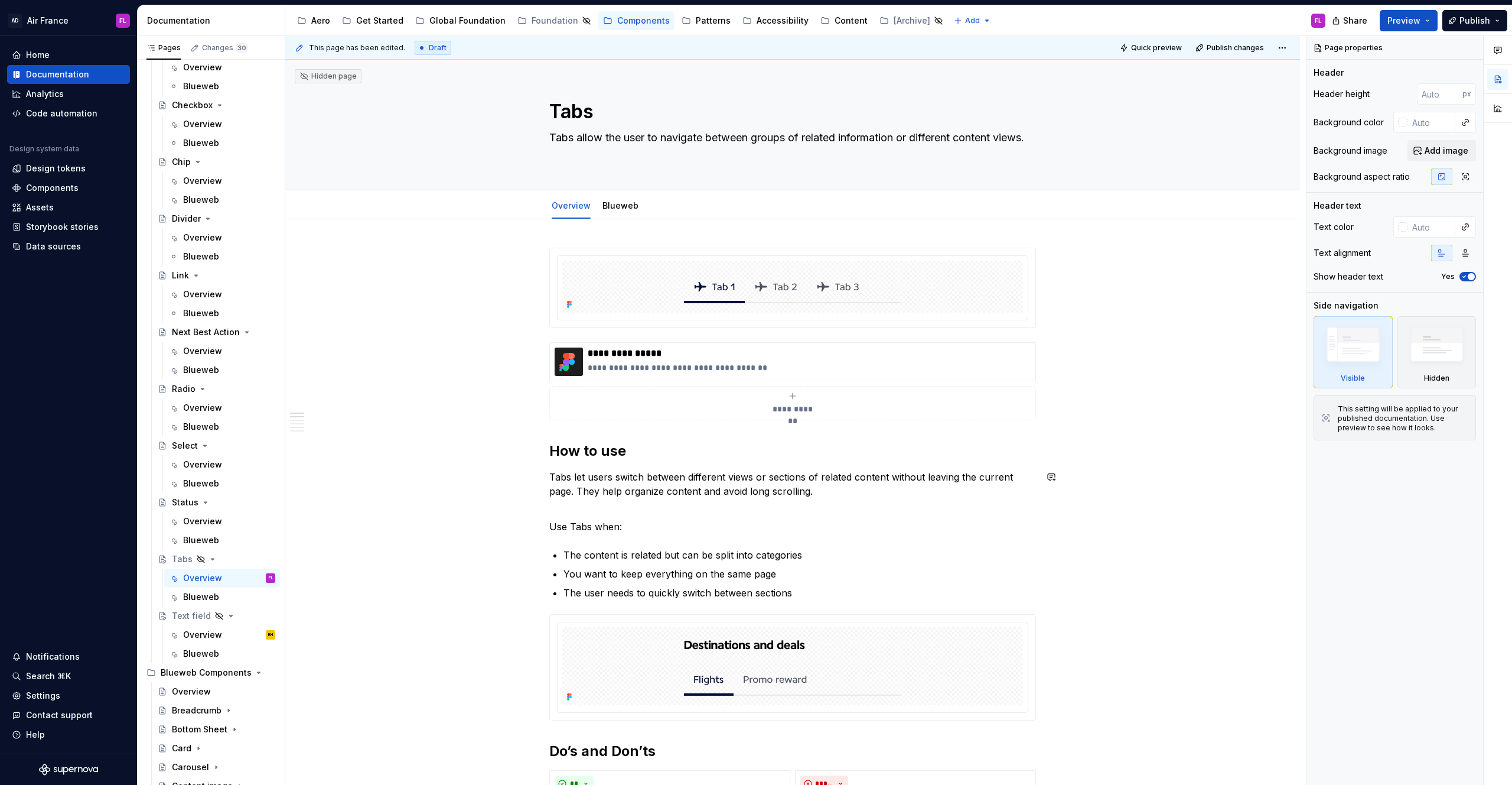
click at [439, 460] on div "**********" at bounding box center [795, 411] width 1021 height 750
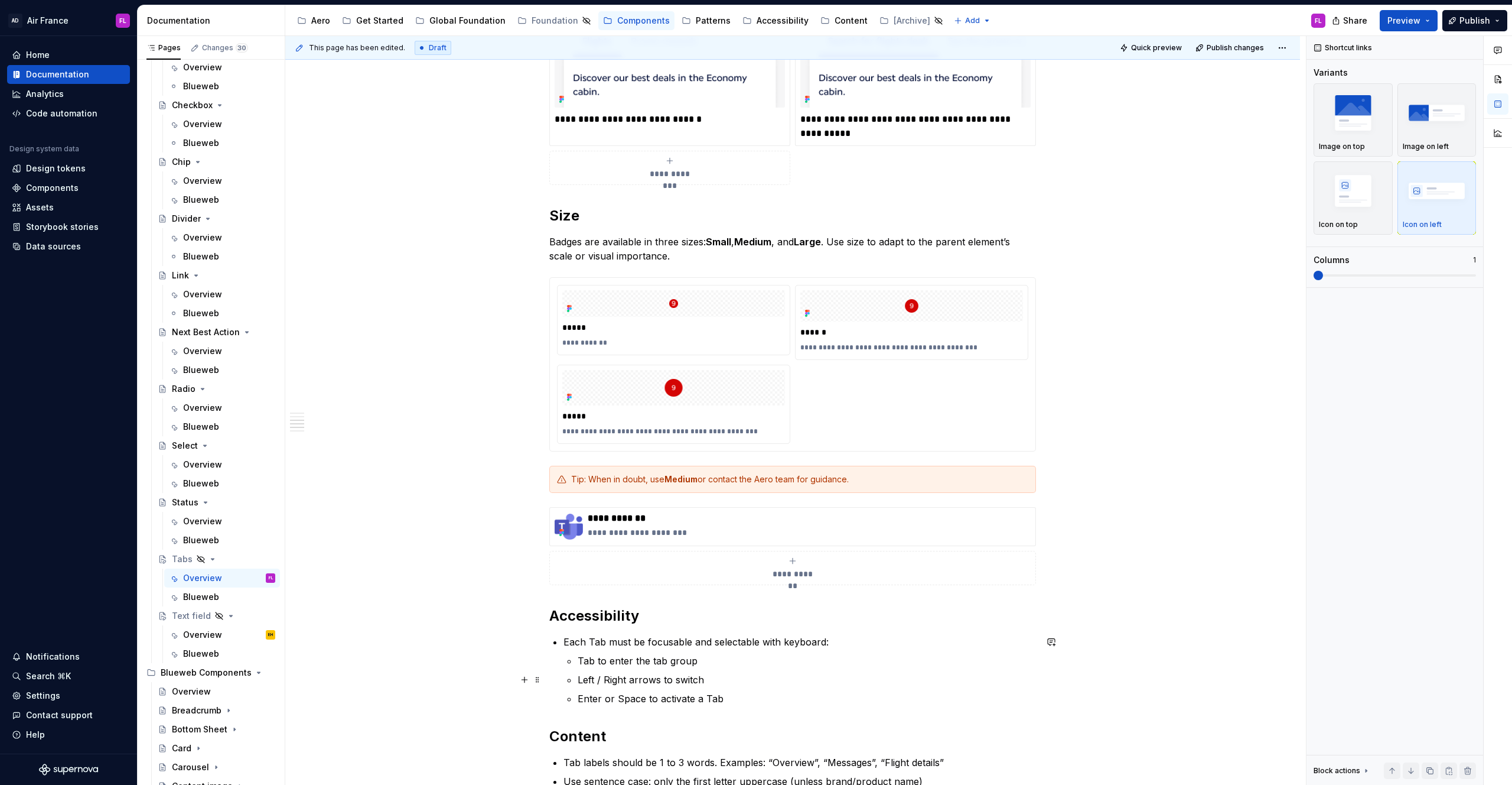
scroll to position [945, 0]
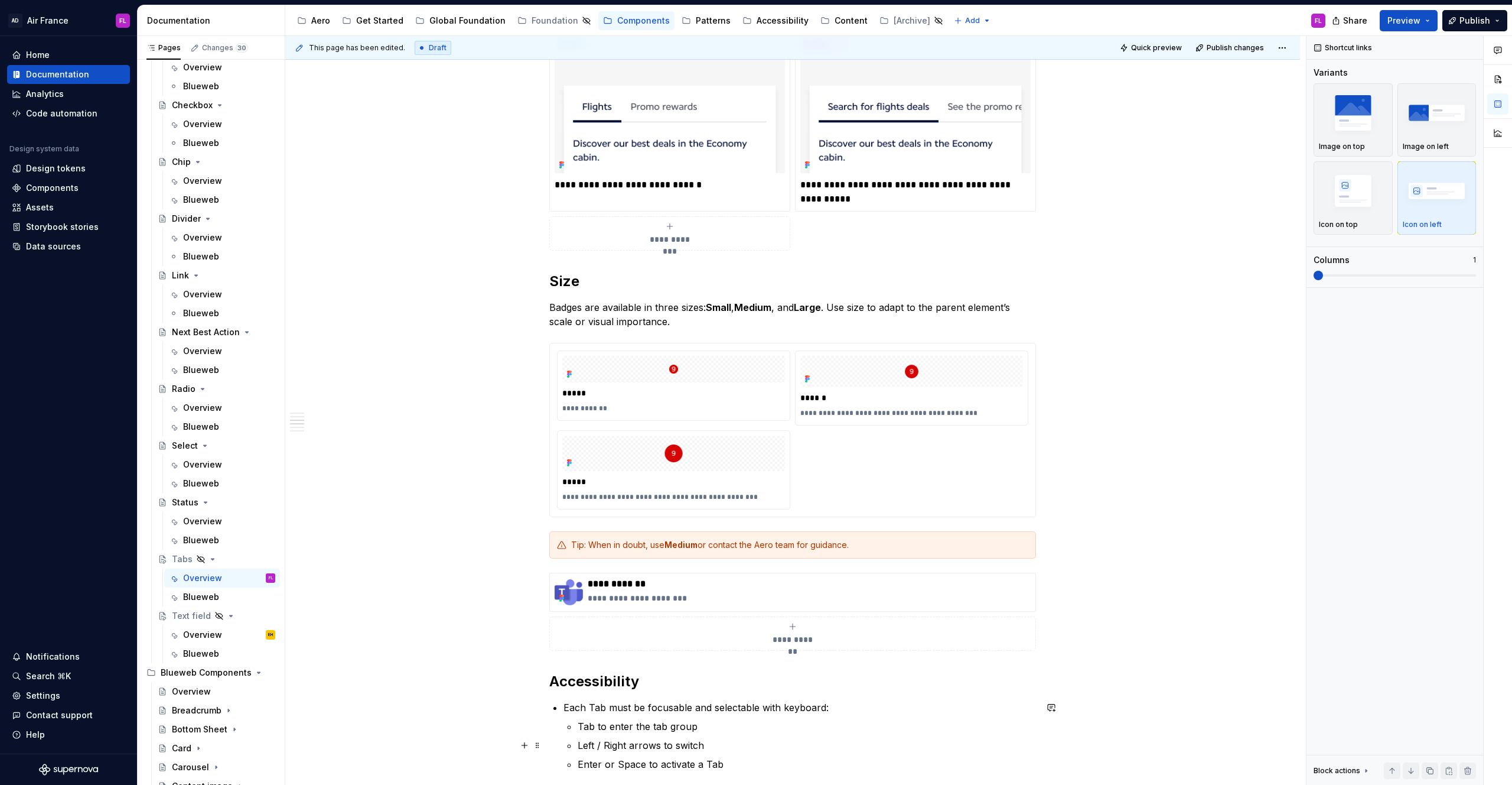
type textarea "*"
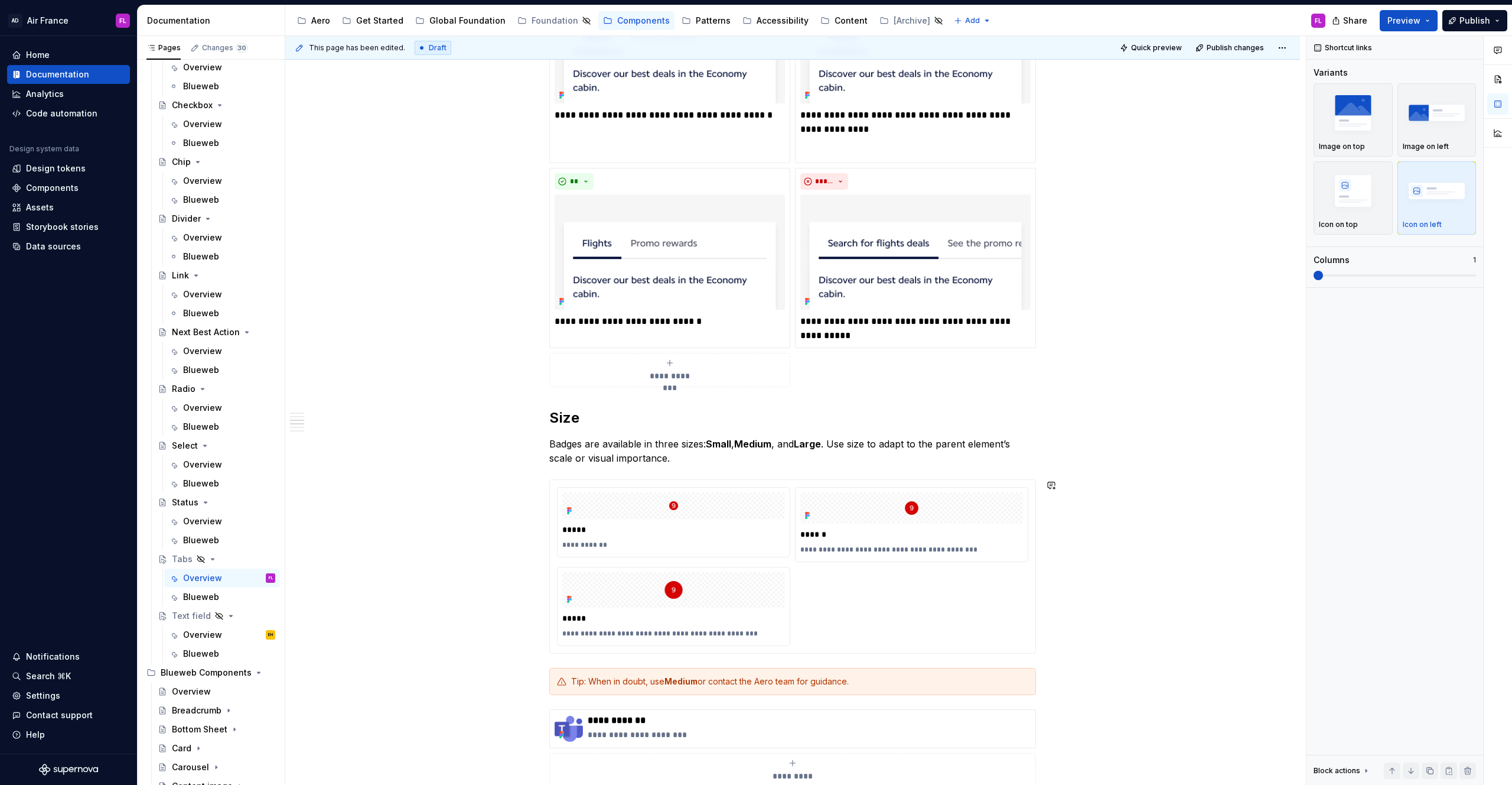
scroll to position [951, 0]
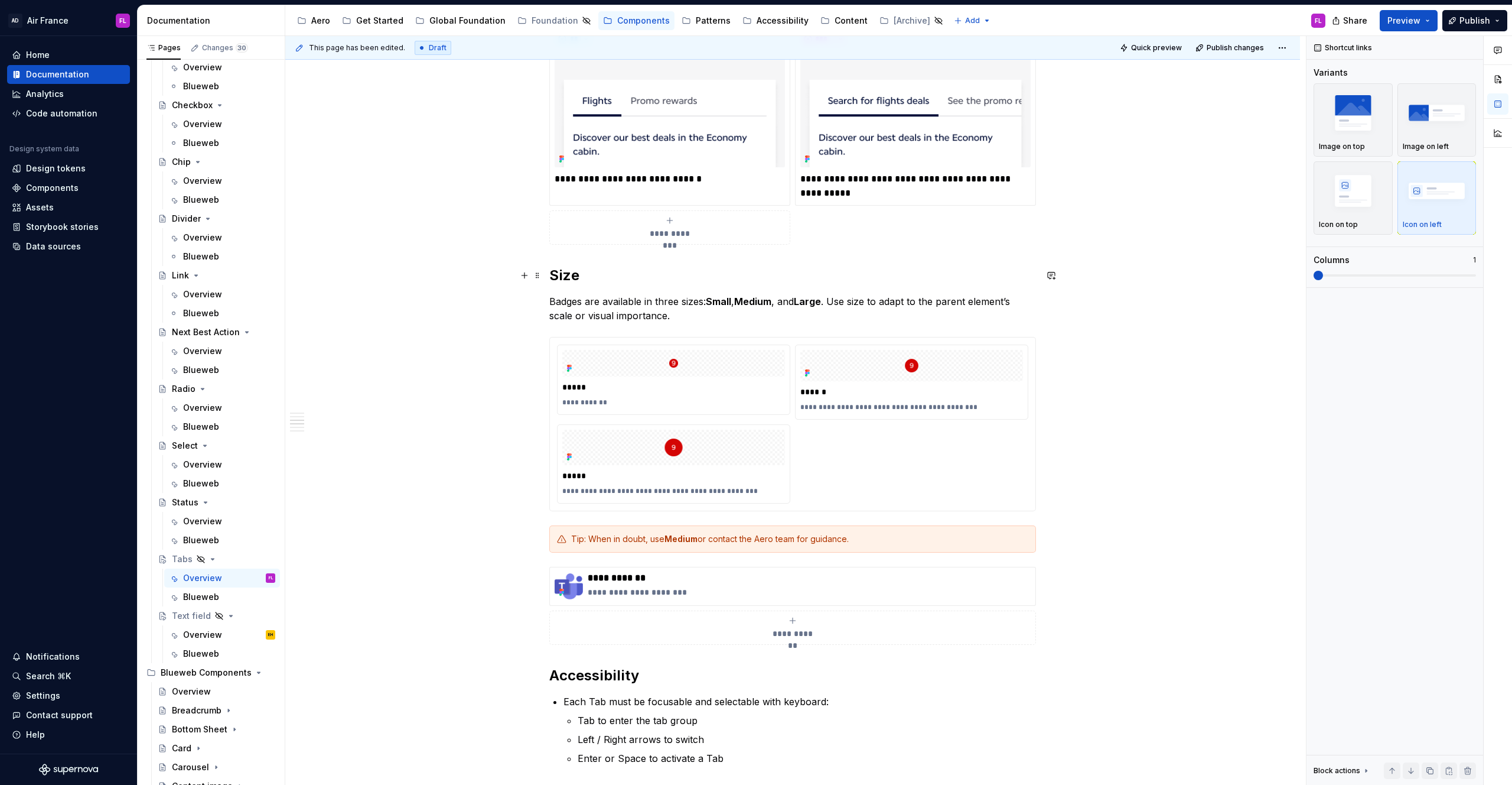
click at [563, 274] on h2 "Size" at bounding box center [792, 275] width 487 height 19
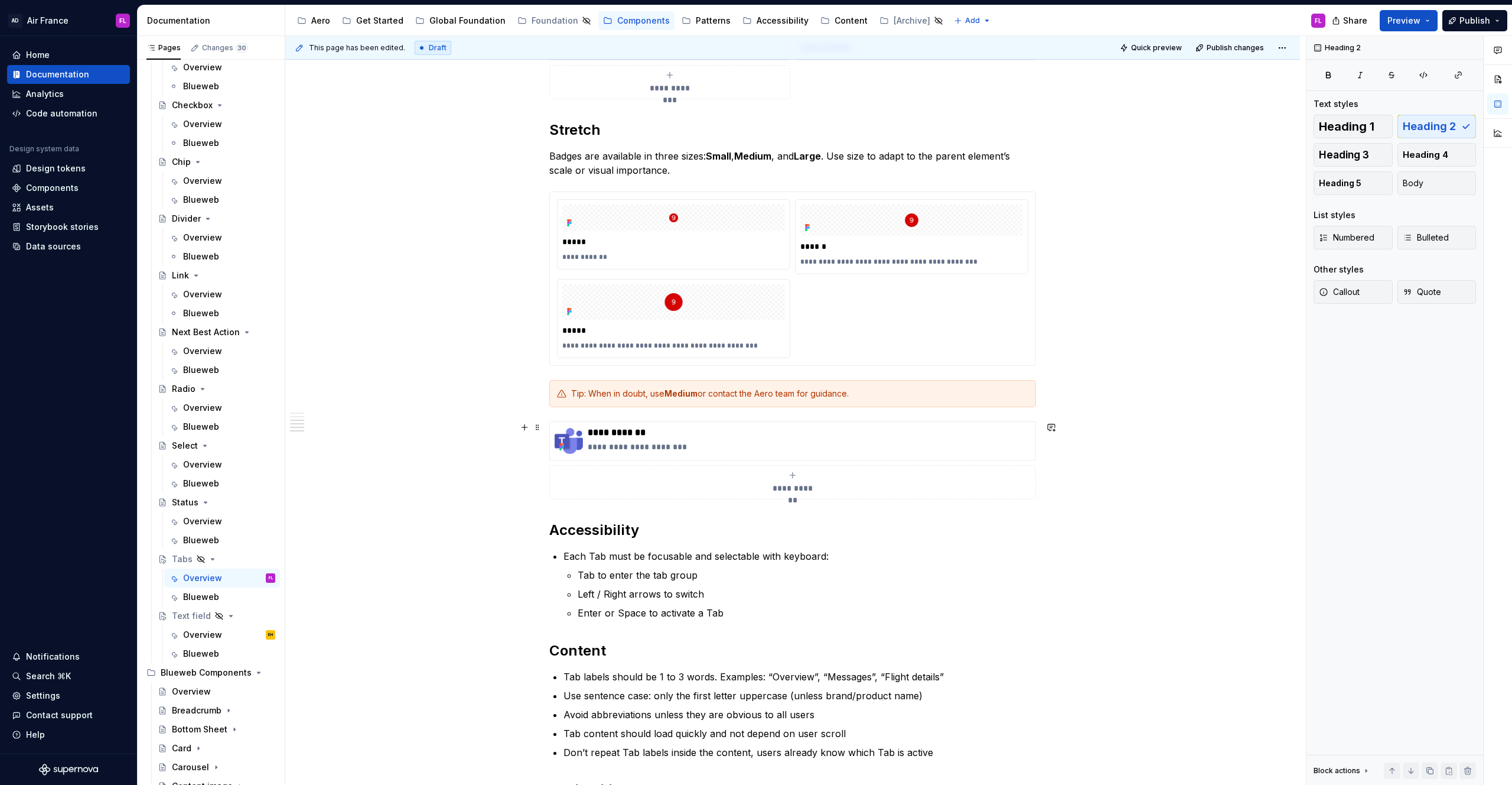
scroll to position [869, 0]
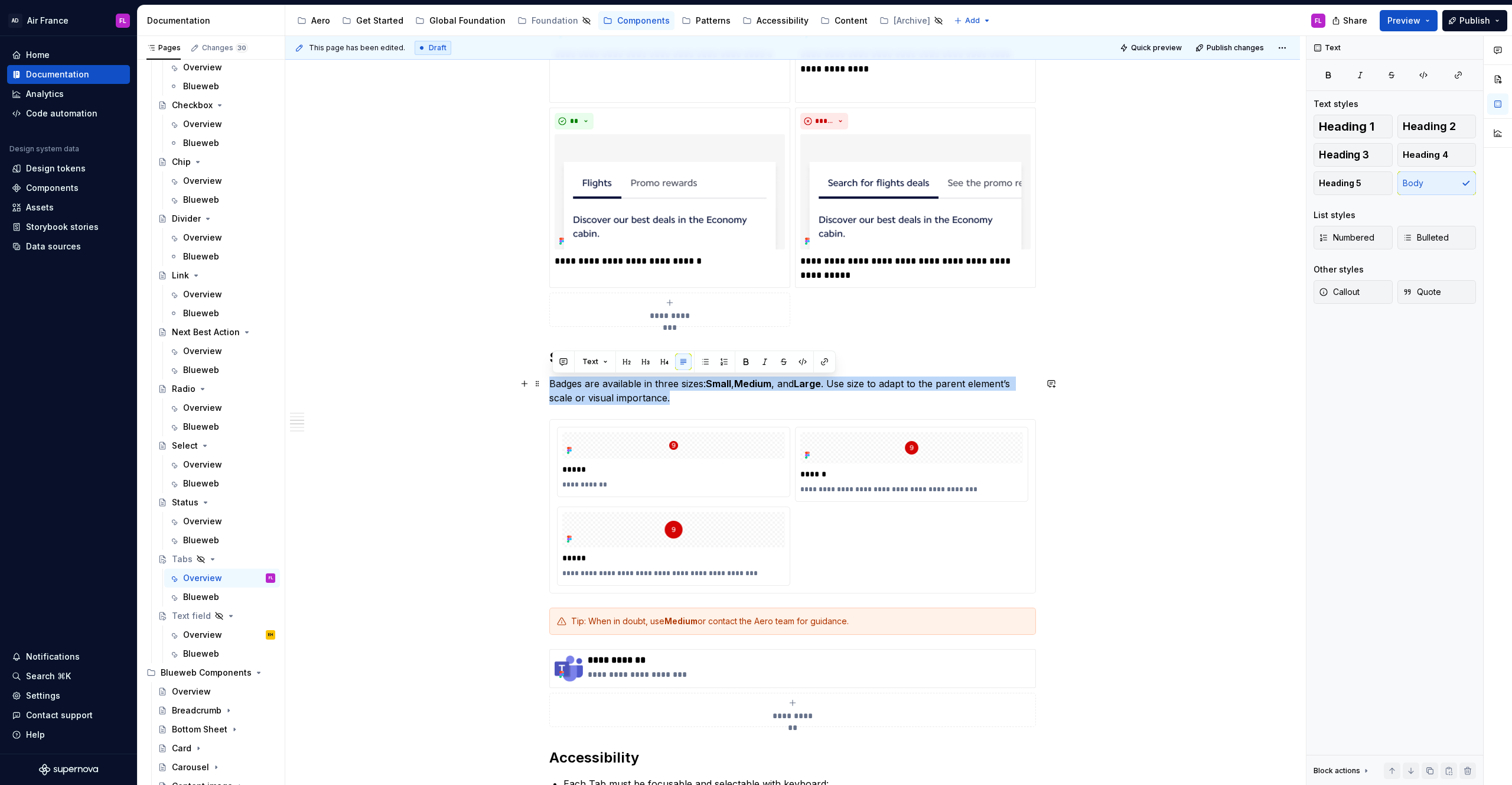
drag, startPoint x: 693, startPoint y: 399, endPoint x: 552, endPoint y: 386, distance: 141.6
click at [552, 386] on p "Badges are available in three sizes: Small , Medium , and Large . Use size to a…" at bounding box center [792, 391] width 487 height 28
click at [519, 346] on div "**********" at bounding box center [792, 435] width 1015 height 2170
drag, startPoint x: 685, startPoint y: 399, endPoint x: 505, endPoint y: 387, distance: 180.4
click at [505, 387] on div "**********" at bounding box center [792, 435] width 1015 height 2170
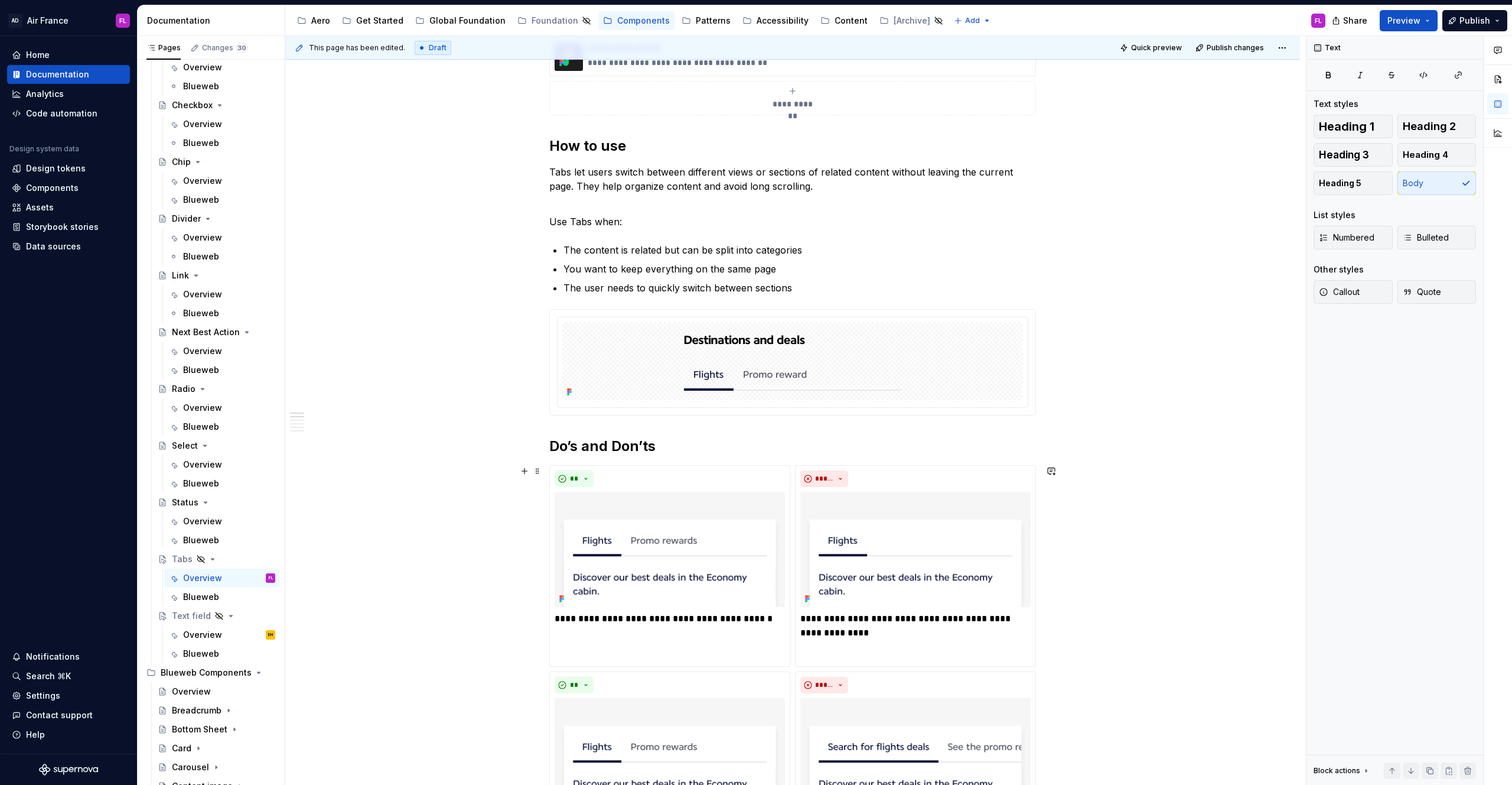
scroll to position [653, 0]
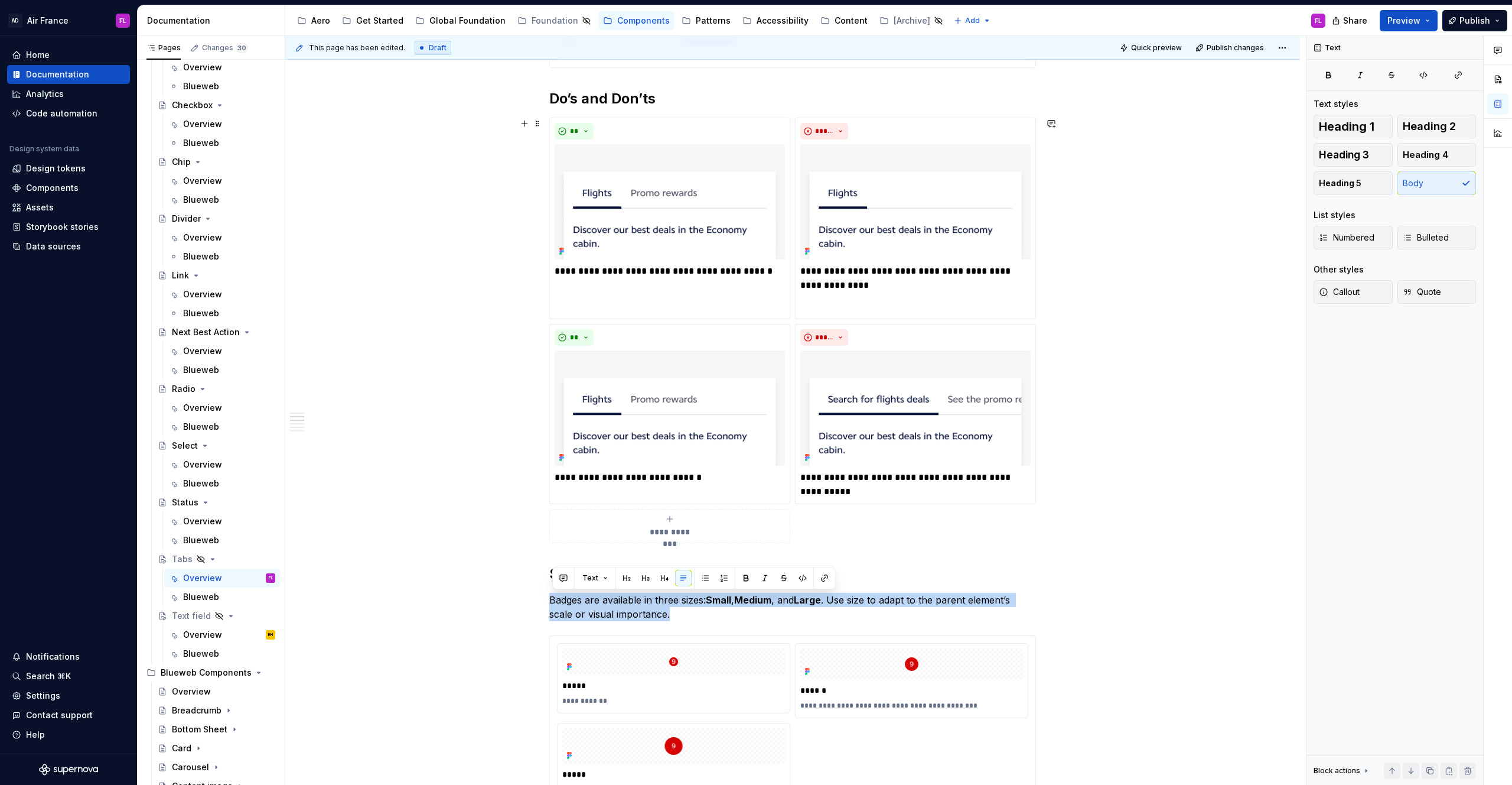
click at [408, 195] on div "**********" at bounding box center [795, 411] width 1021 height 750
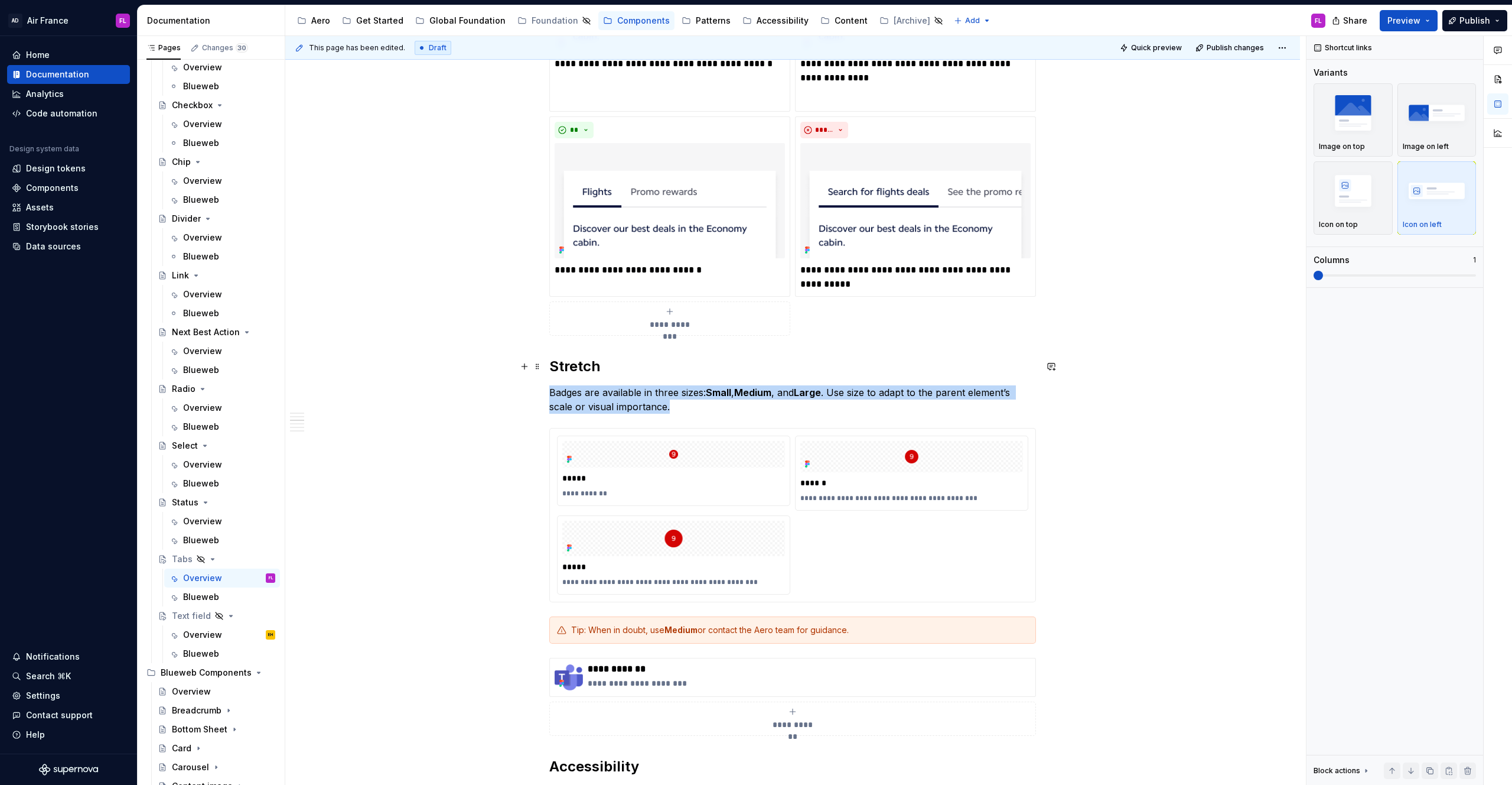
scroll to position [861, 0]
click at [692, 409] on p "Badges are available in three sizes: Small , Medium , and Large . Use size to a…" at bounding box center [792, 399] width 487 height 28
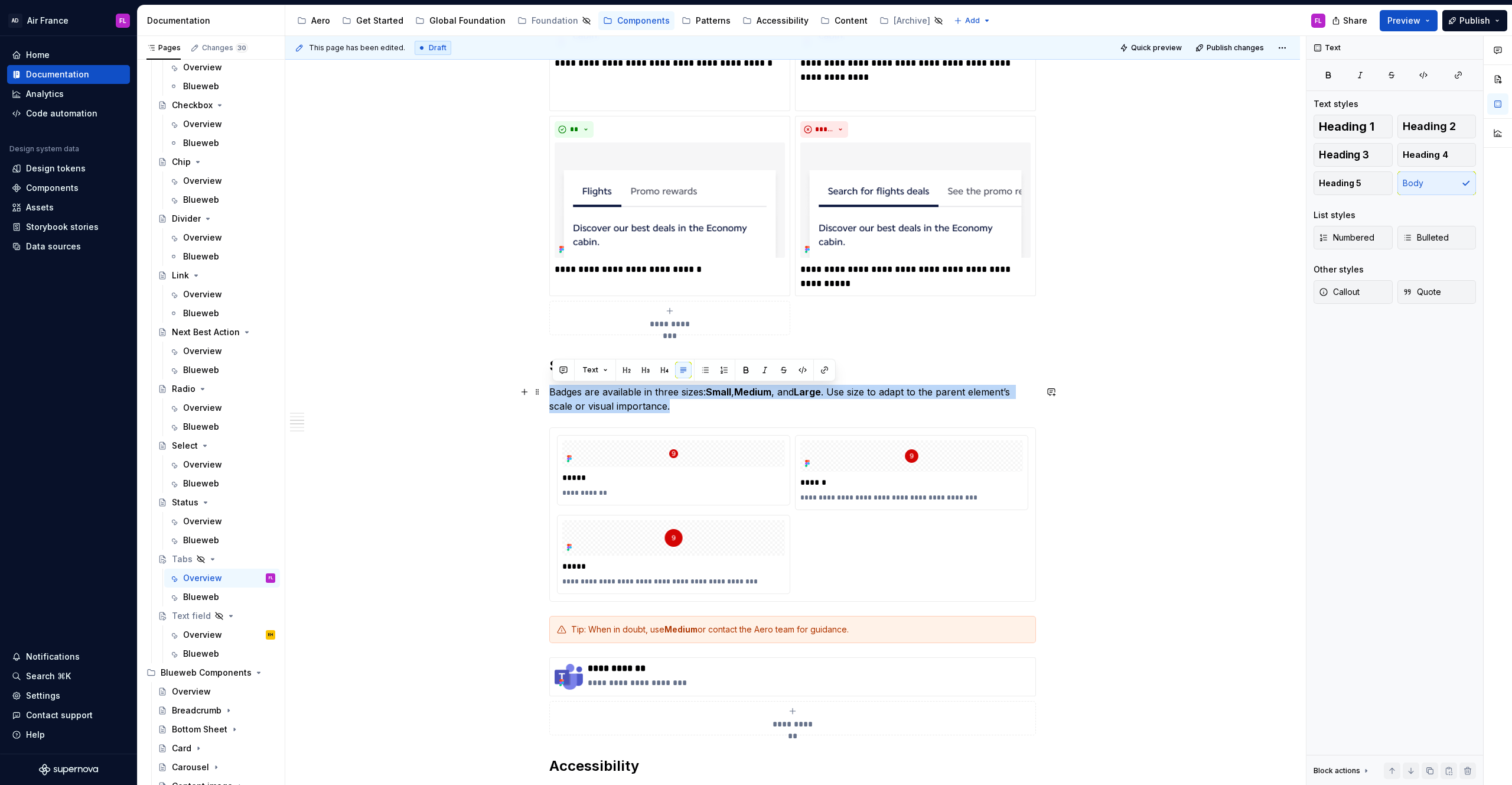
drag, startPoint x: 684, startPoint y: 409, endPoint x: 550, endPoint y: 392, distance: 135.1
click at [550, 392] on div "**********" at bounding box center [792, 444] width 1015 height 2170
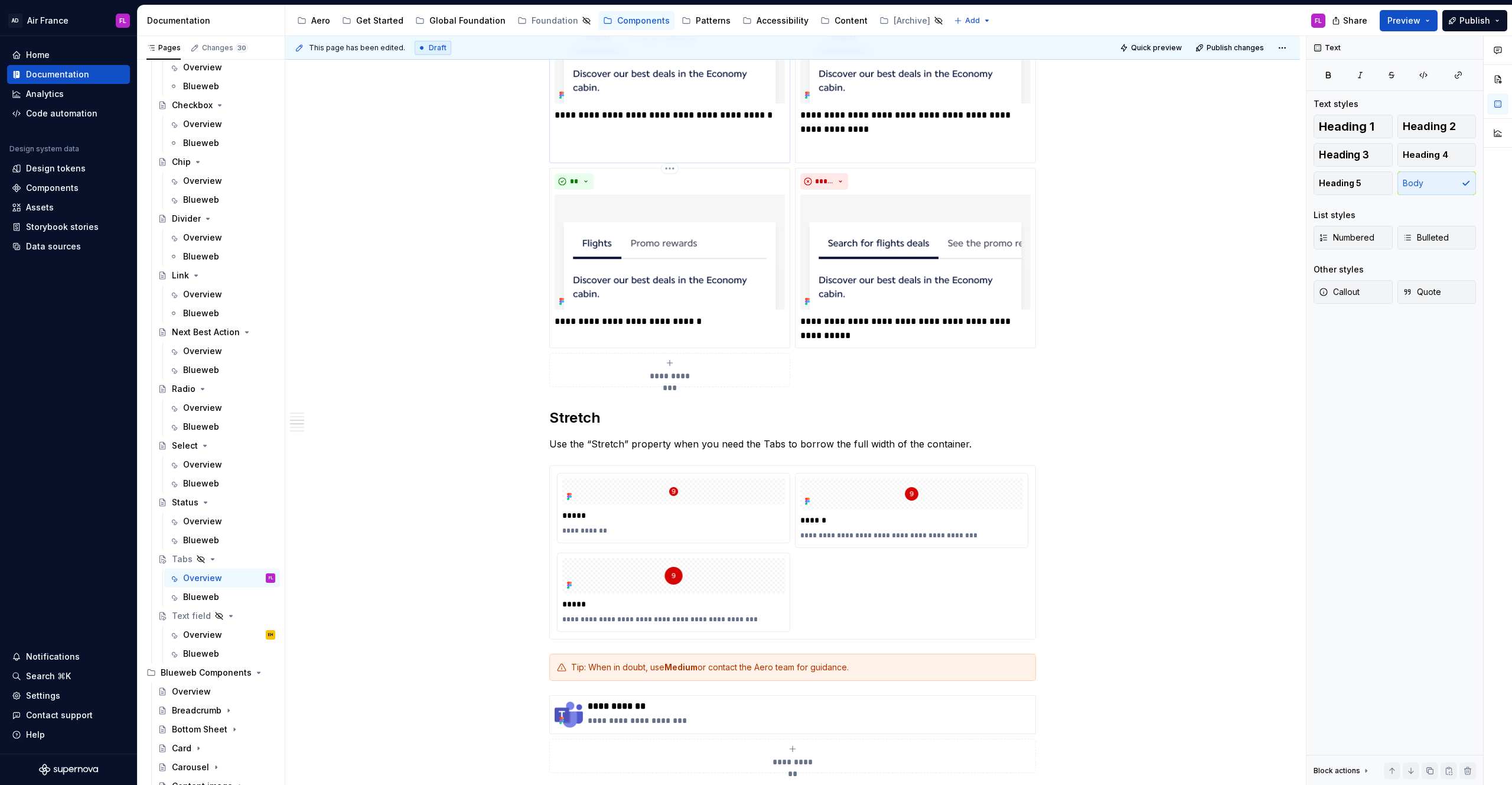
scroll to position [947, 0]
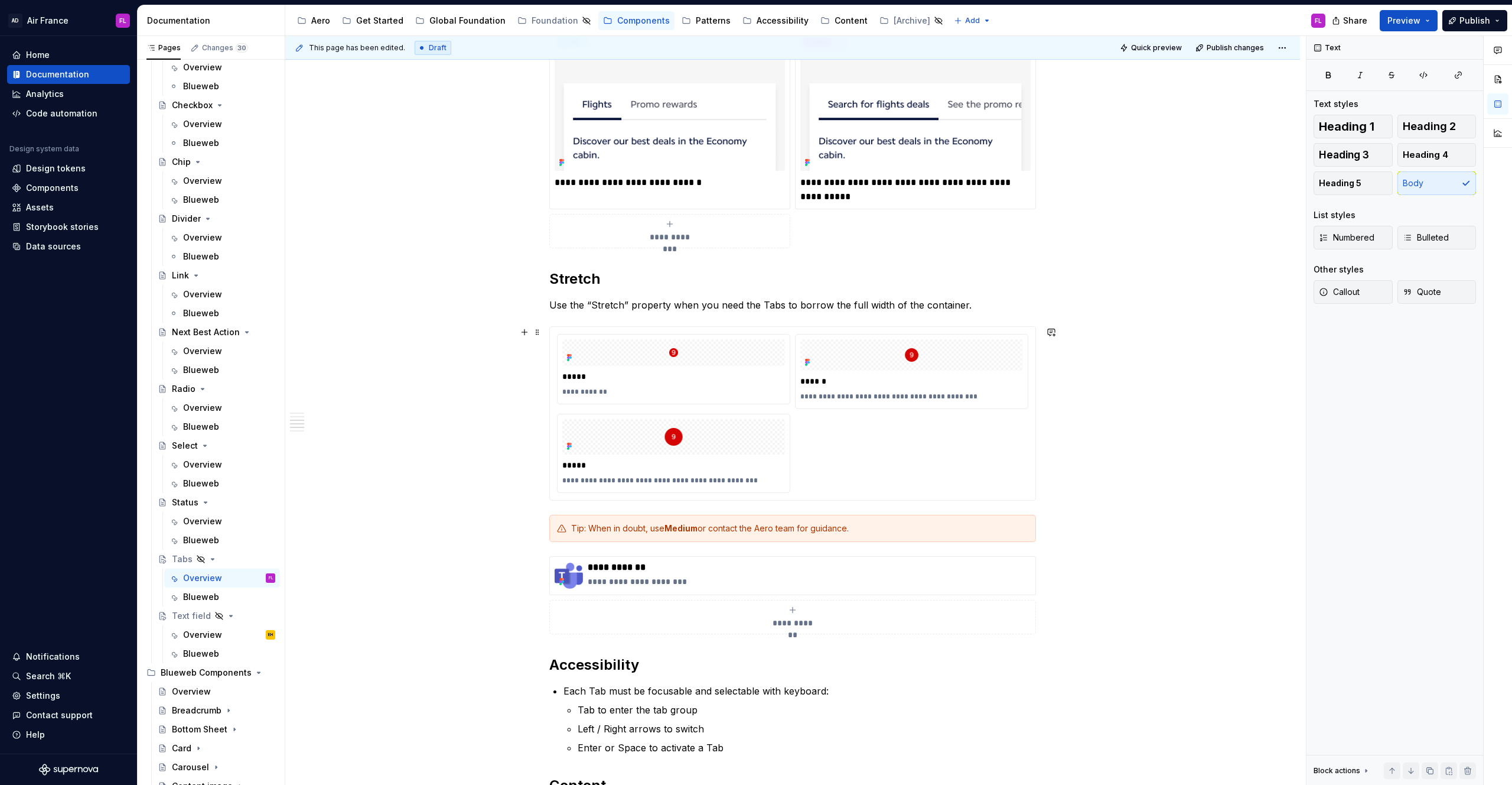
click at [799, 464] on div "**********" at bounding box center [792, 413] width 471 height 159
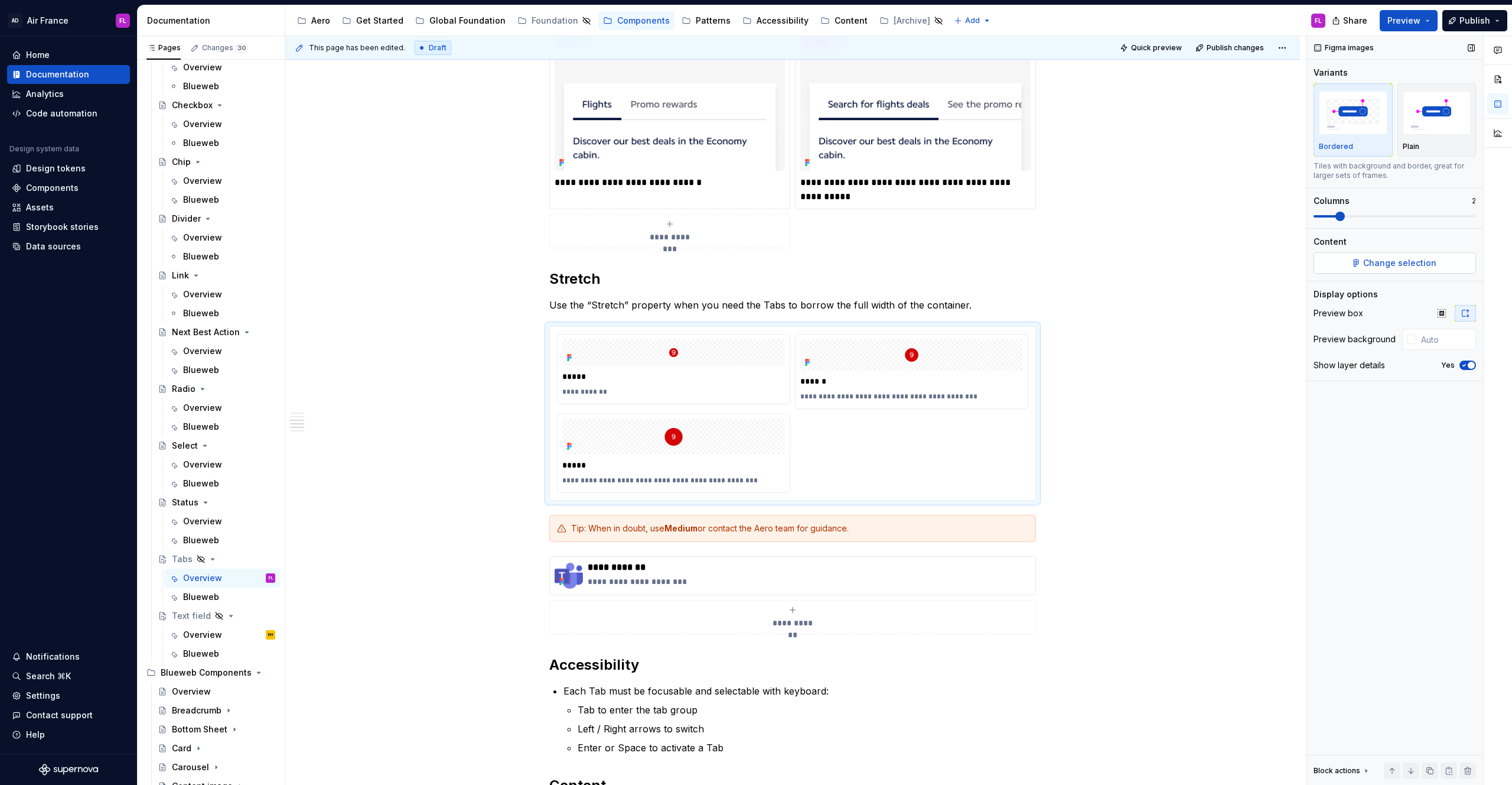
click at [1020, 263] on span "Change selection" at bounding box center [1400, 263] width 74 height 12
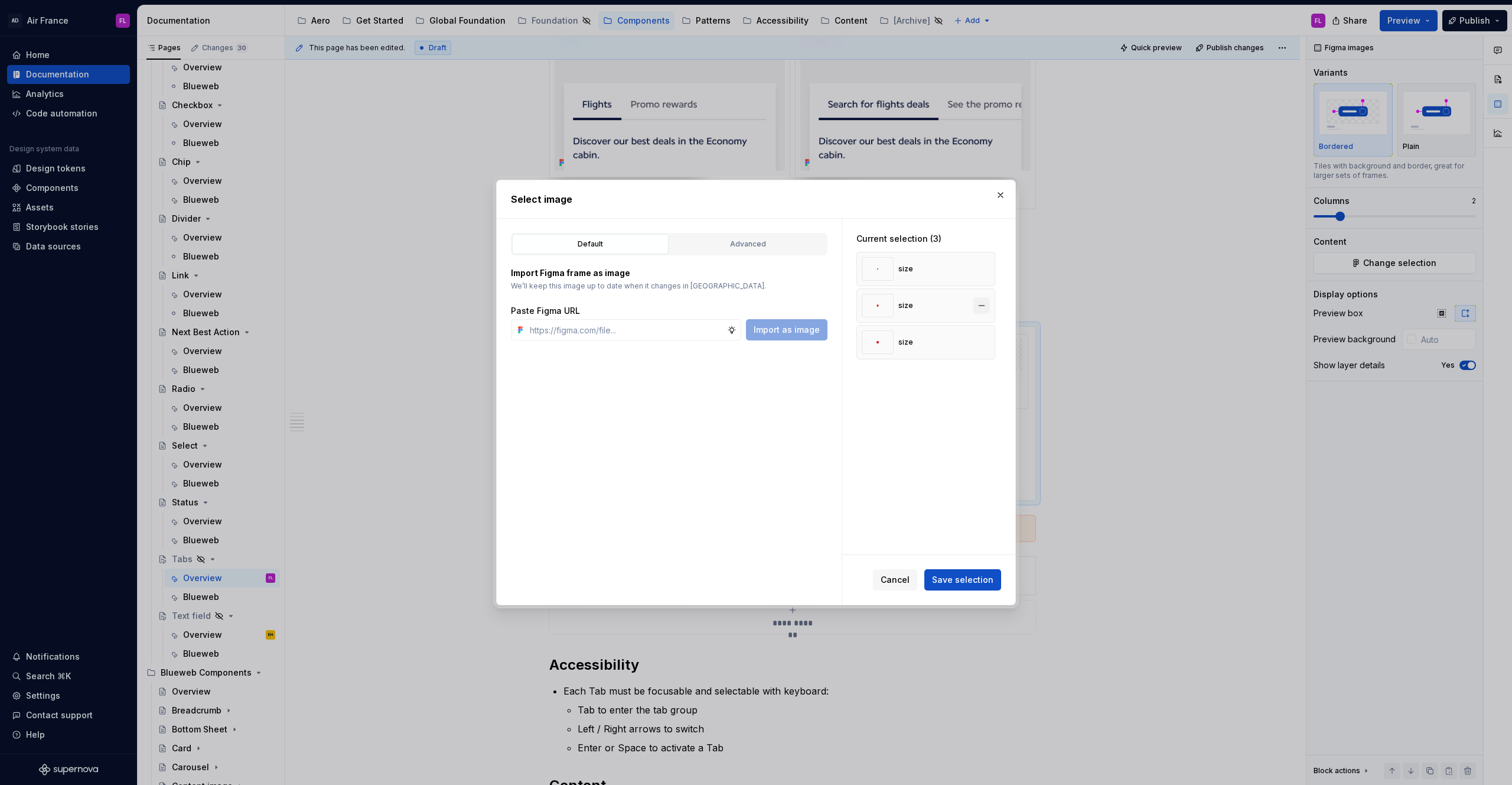
click at [989, 309] on button "button" at bounding box center [981, 305] width 16 height 16
click at [988, 302] on button "button" at bounding box center [981, 305] width 16 height 16
click at [986, 268] on button "button" at bounding box center [981, 268] width 16 height 16
type textarea "*"
